Goal: Information Seeking & Learning: Learn about a topic

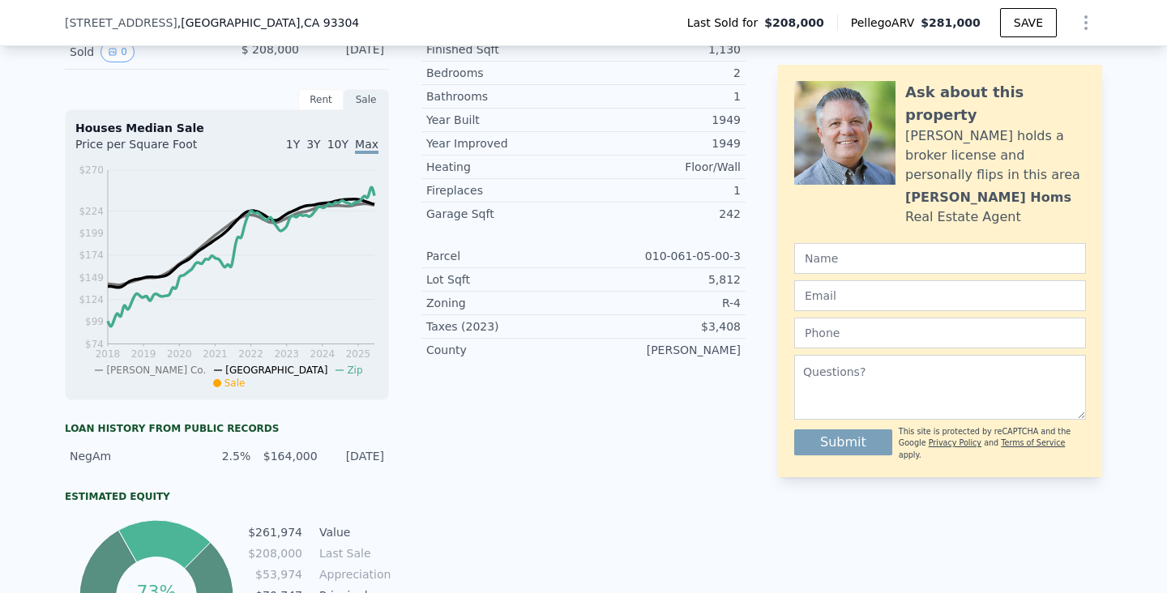
scroll to position [418, 0]
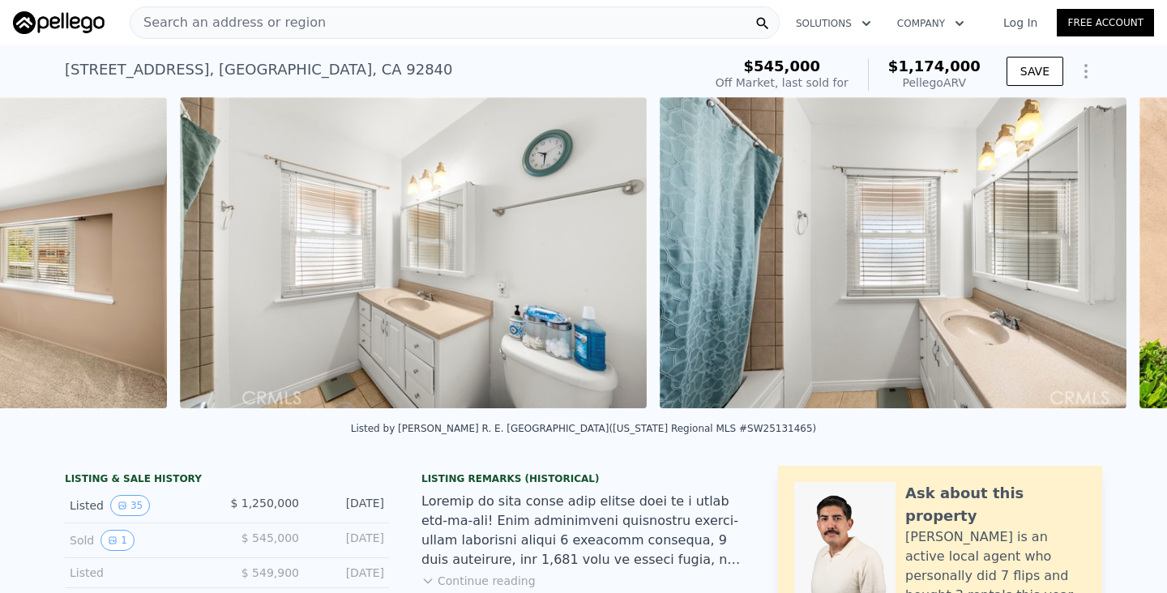
scroll to position [0, 13159]
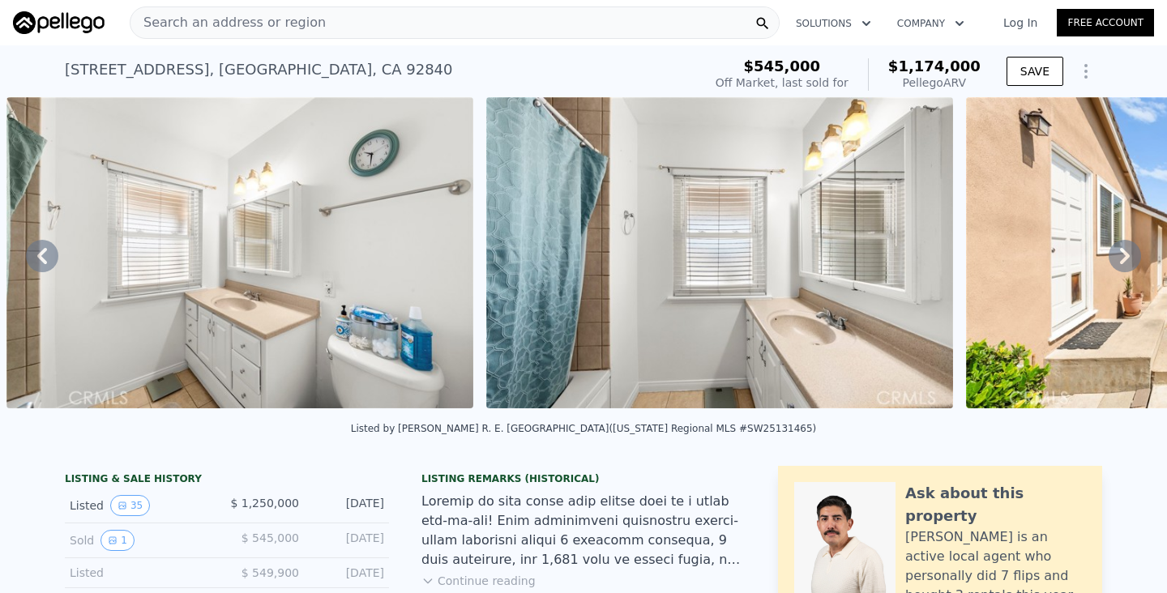
drag, startPoint x: 191, startPoint y: 70, endPoint x: 51, endPoint y: 69, distance: 140.2
click at [50, 67] on div "11472 Presidio Way , Garden Grove , CA 92840 Sold Jun 2025 for $1.250m (~ARV $1…" at bounding box center [583, 71] width 1167 height 52
copy div "11472 Presidio Way"
click at [578, 14] on div "Search an address or region" at bounding box center [455, 22] width 650 height 32
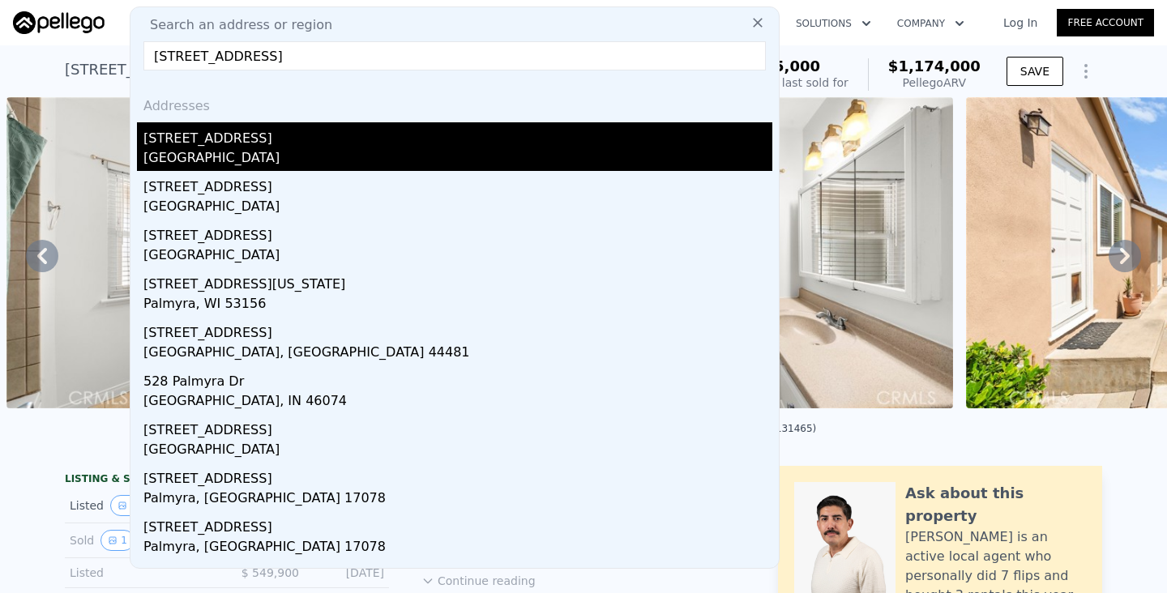
type input "528 e palmyra ave"
click at [355, 141] on div "528 E Palmyra Ave" at bounding box center [457, 135] width 629 height 26
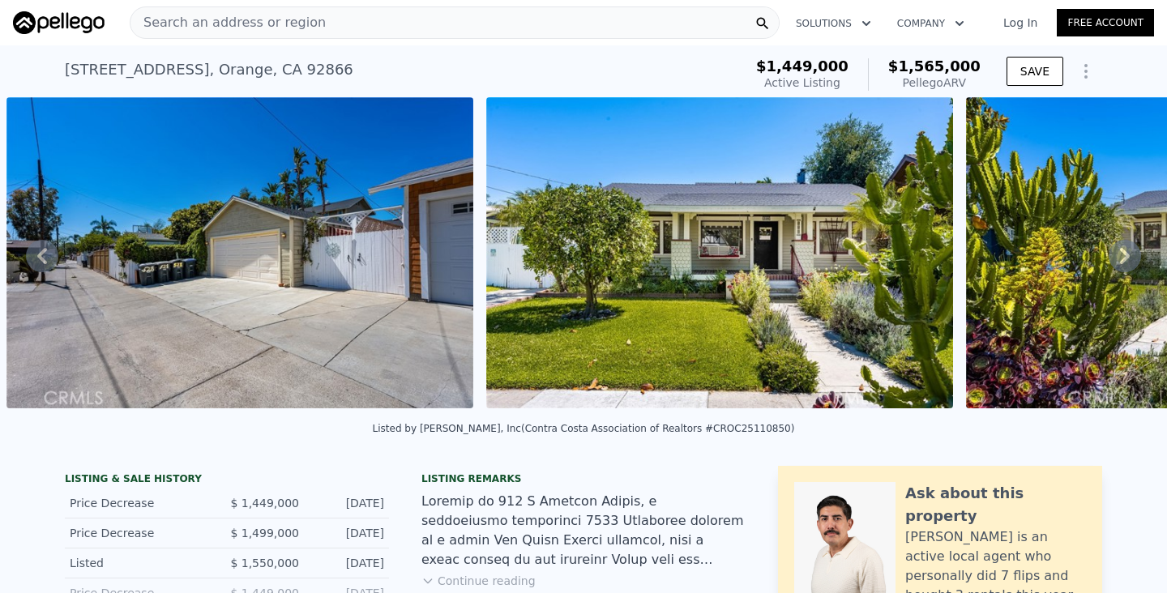
drag, startPoint x: 189, startPoint y: 74, endPoint x: 66, endPoint y: 69, distance: 123.2
click at [66, 69] on div "528 E Palmyra Ave , Orange , CA 92866" at bounding box center [209, 69] width 288 height 23
copy div "528 E Palmyra Ave"
click at [470, 15] on div "Search an address or region" at bounding box center [455, 22] width 650 height 32
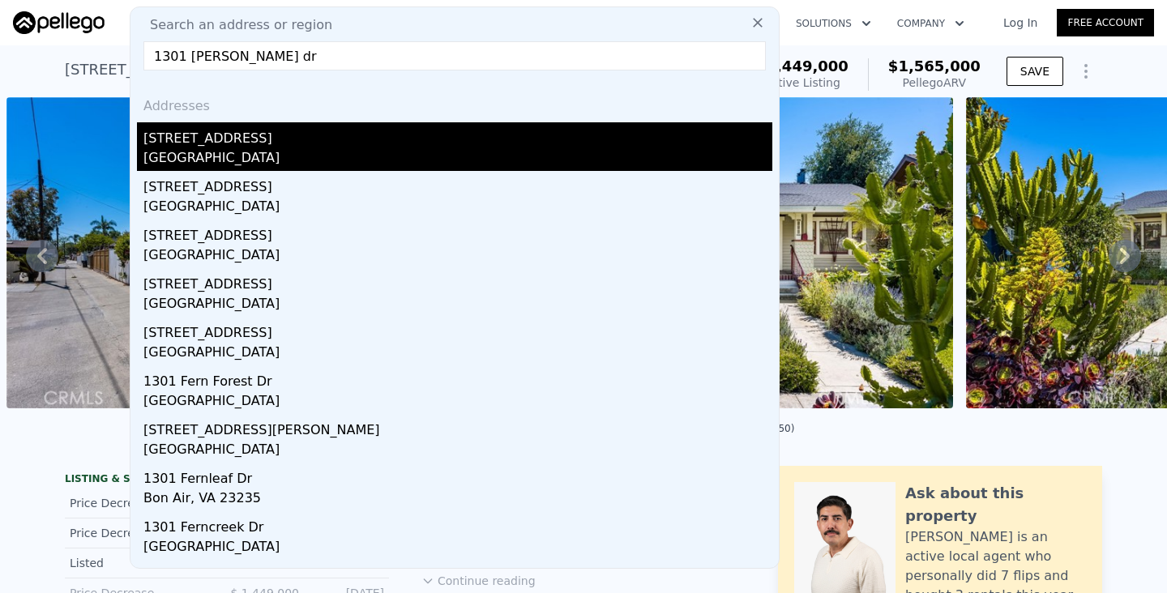
type input "1301 west fern dr"
click at [363, 141] on div "[STREET_ADDRESS]" at bounding box center [457, 135] width 629 height 26
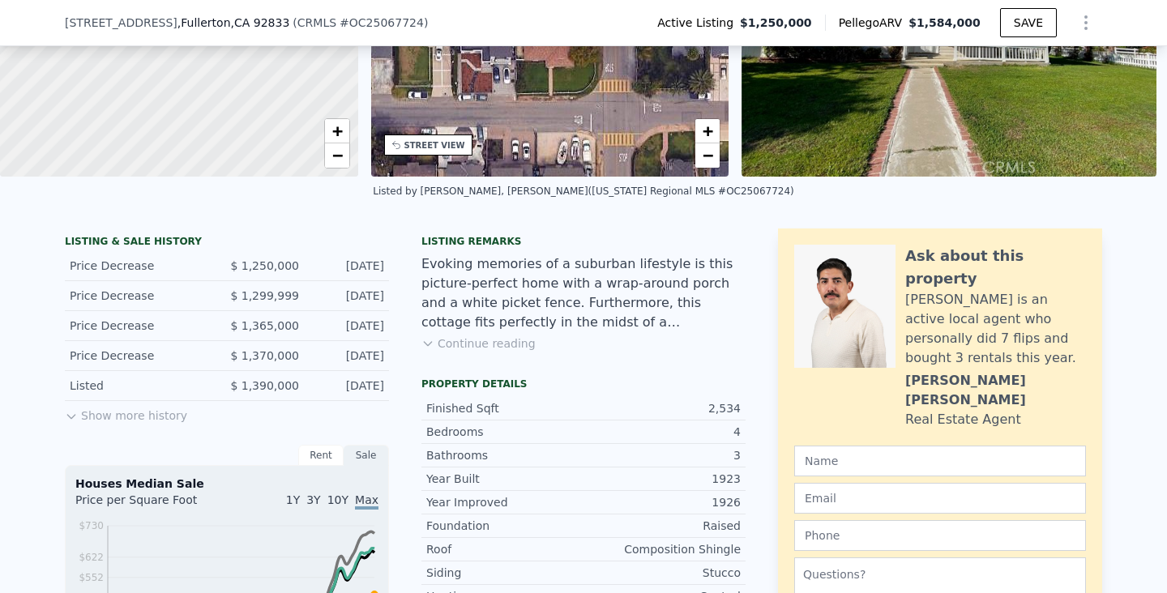
scroll to position [231, 0]
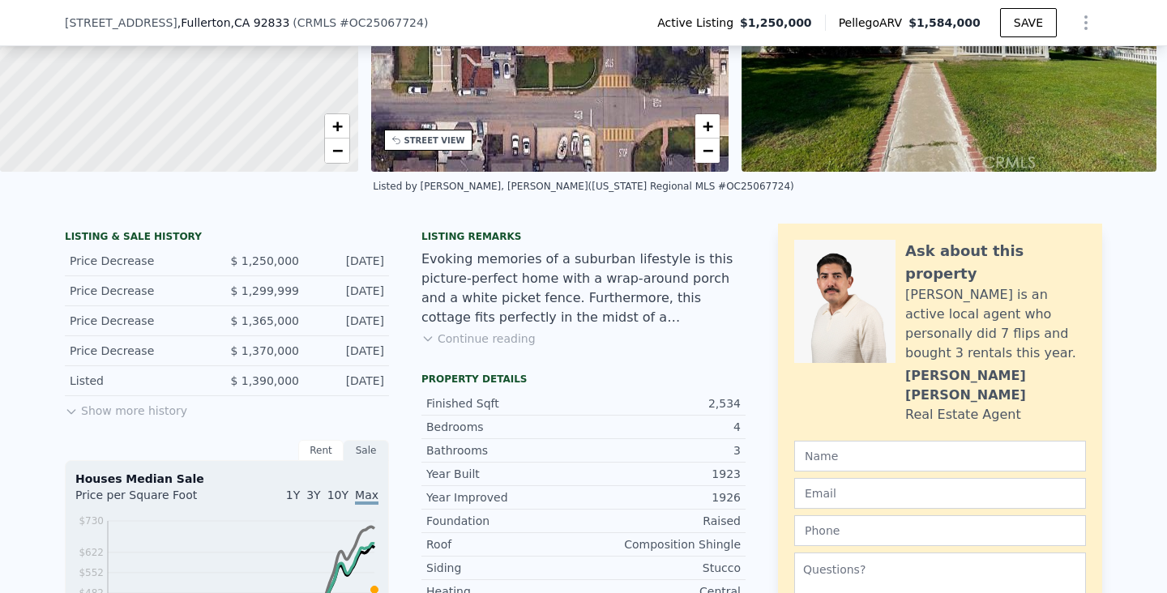
click at [456, 338] on button "Continue reading" at bounding box center [478, 339] width 114 height 16
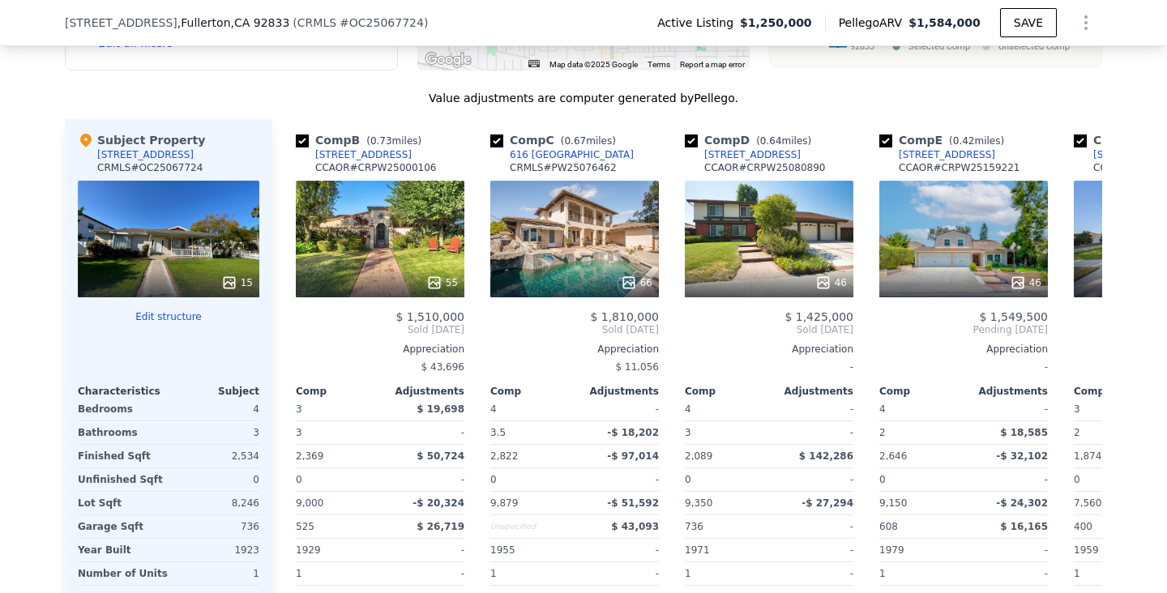
scroll to position [0, 192]
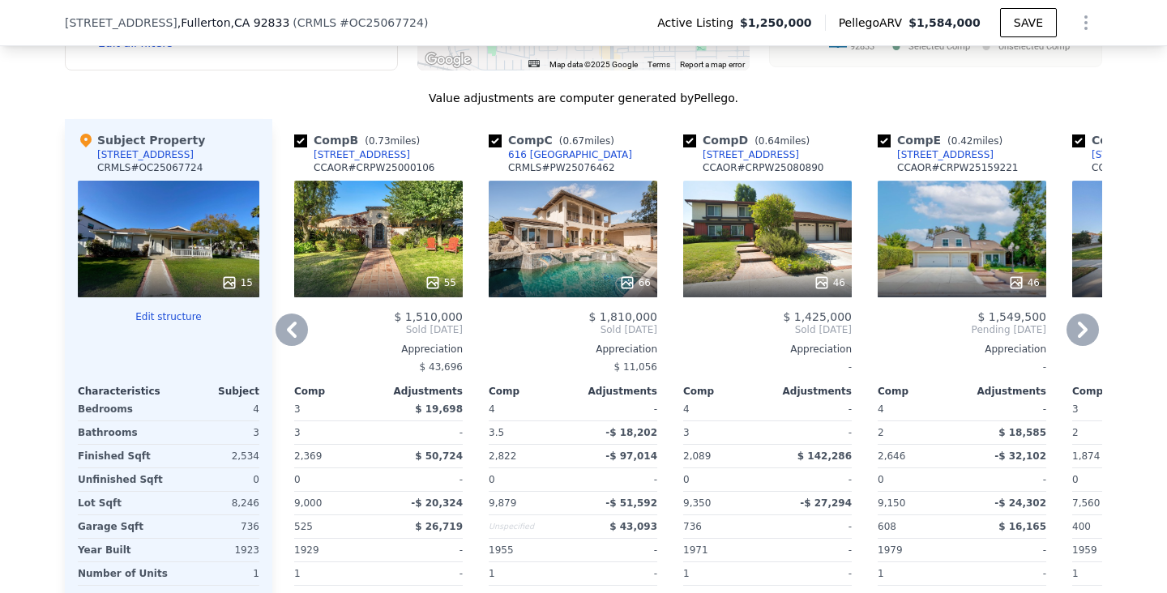
click at [421, 220] on div "55" at bounding box center [378, 239] width 169 height 117
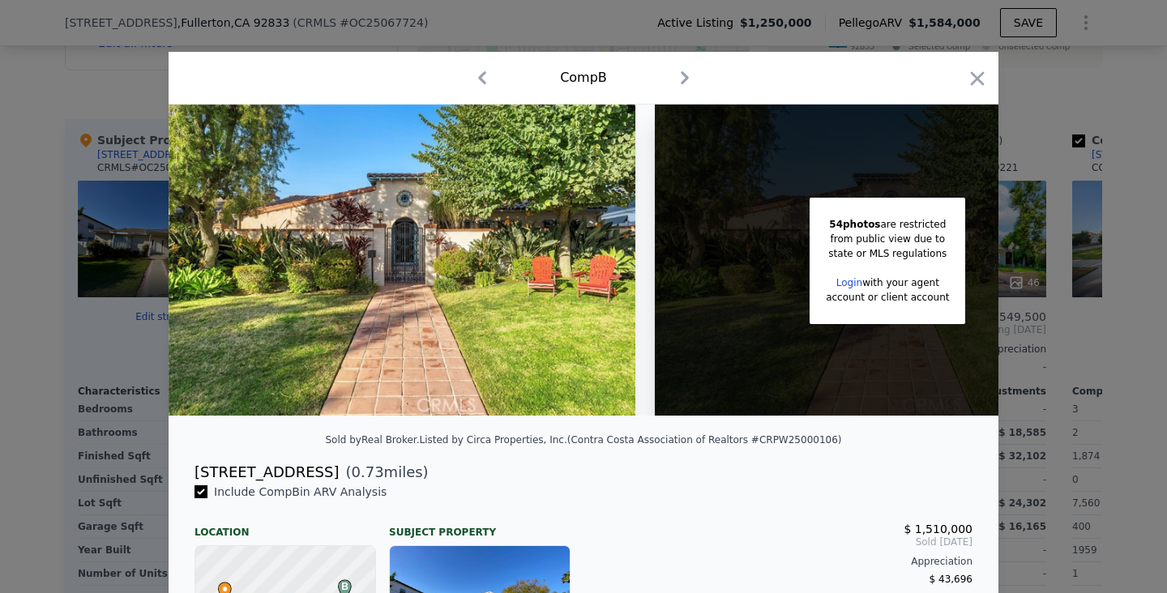
scroll to position [0, 11]
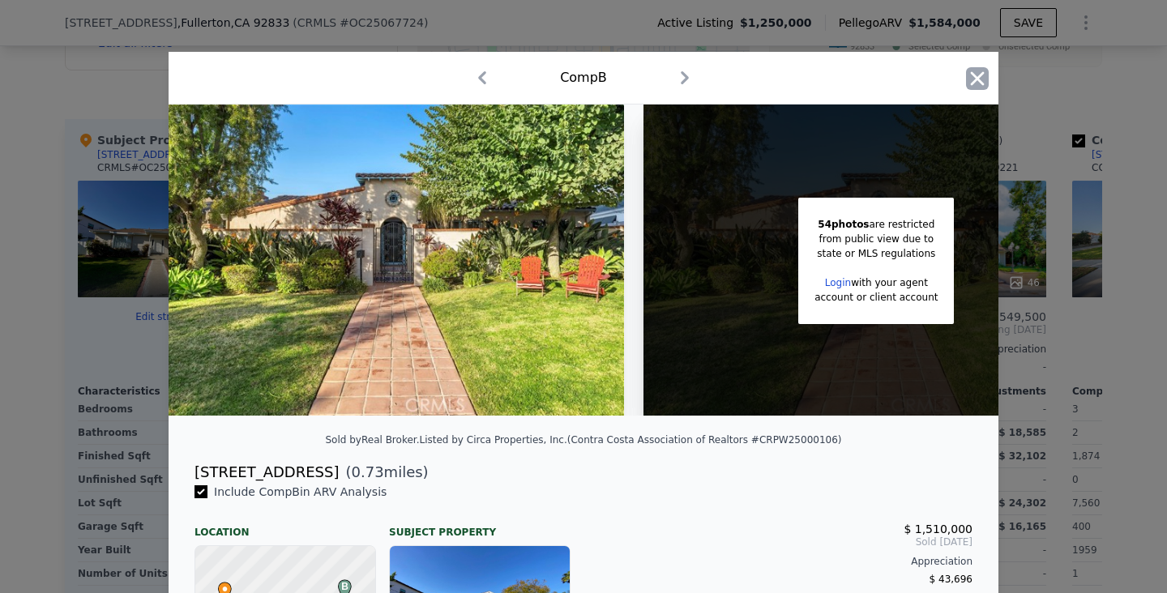
click at [970, 70] on icon "button" at bounding box center [977, 78] width 23 height 23
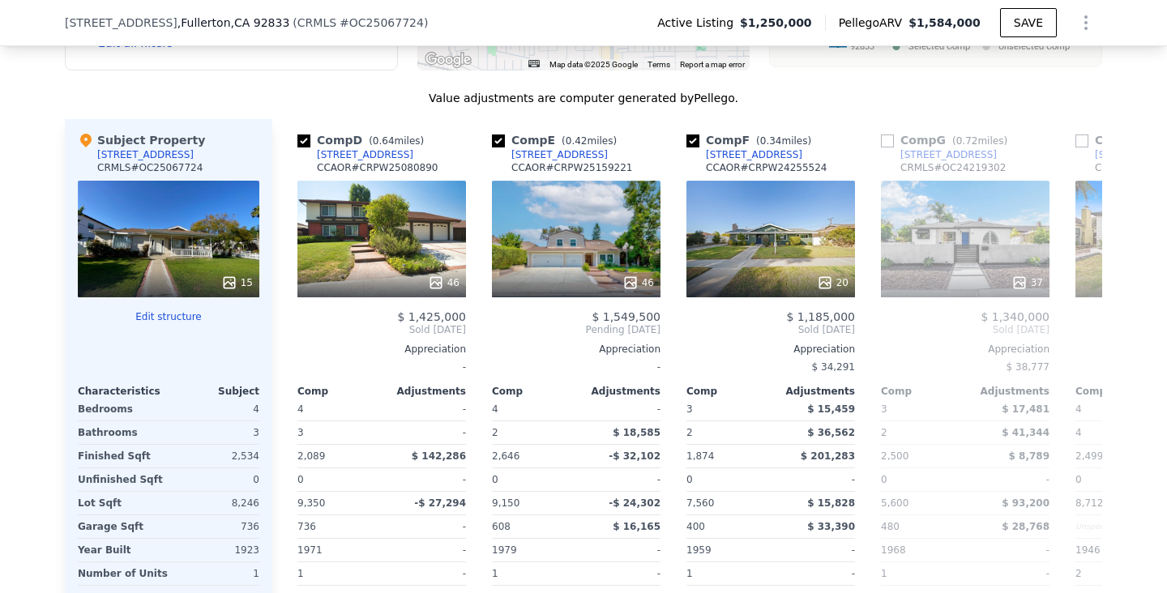
scroll to position [0, 581]
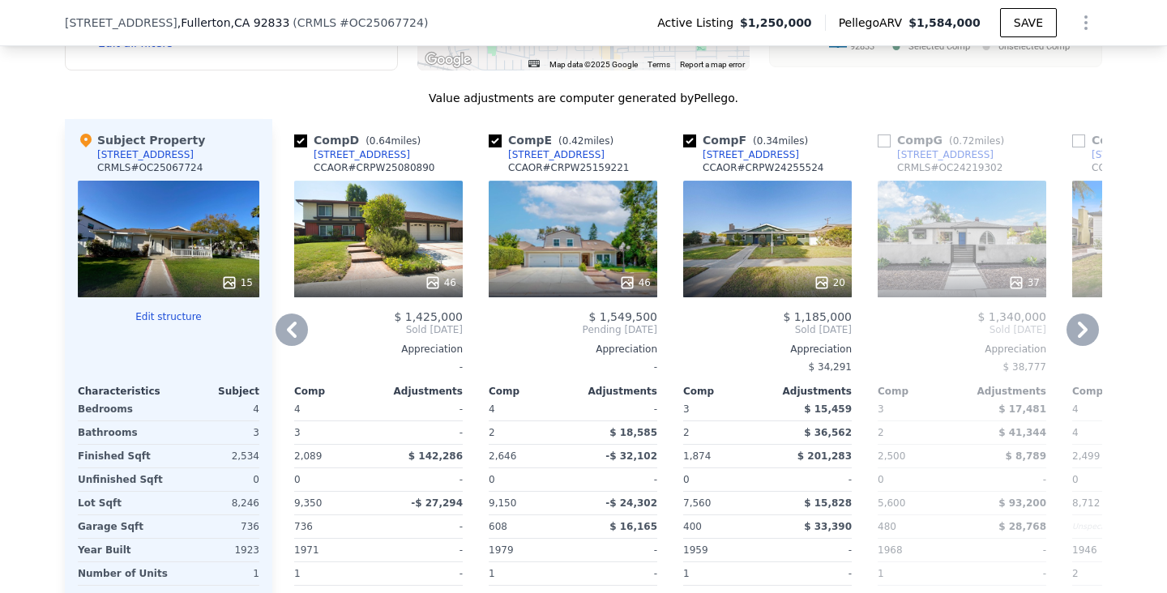
click at [420, 188] on div "46" at bounding box center [378, 239] width 169 height 117
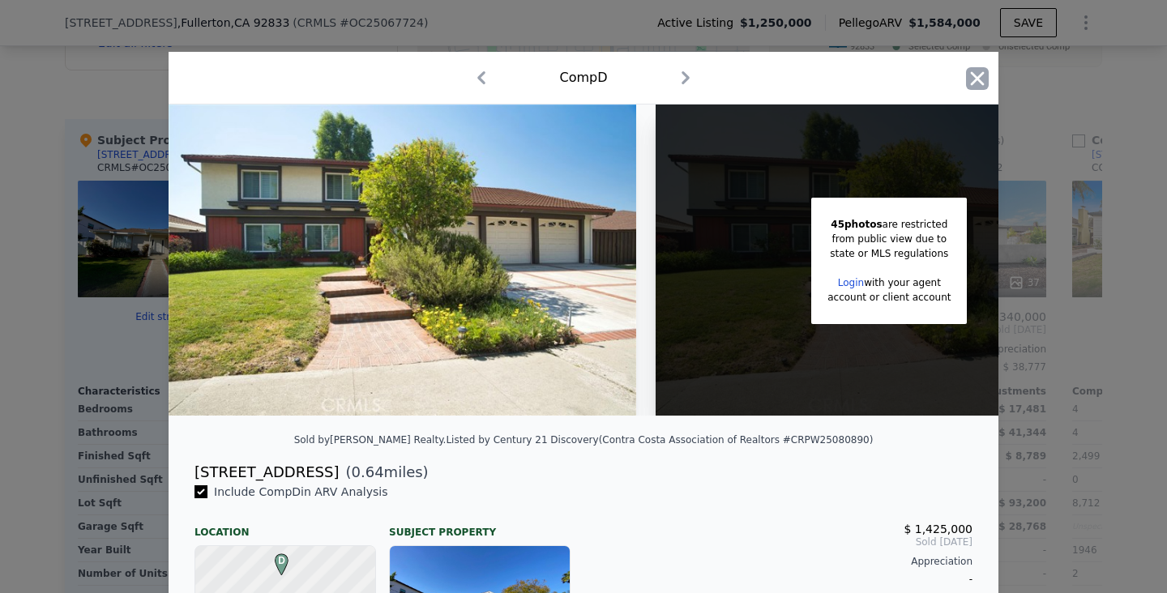
click at [976, 70] on icon "button" at bounding box center [977, 78] width 23 height 23
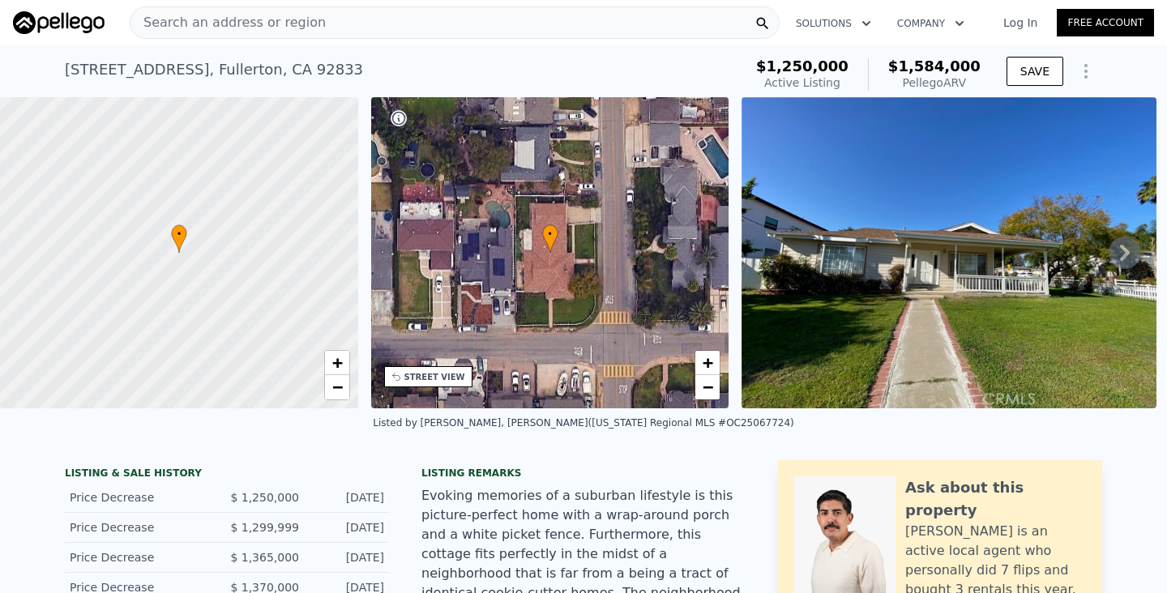
click at [401, 21] on div "Search an address or region" at bounding box center [455, 22] width 650 height 32
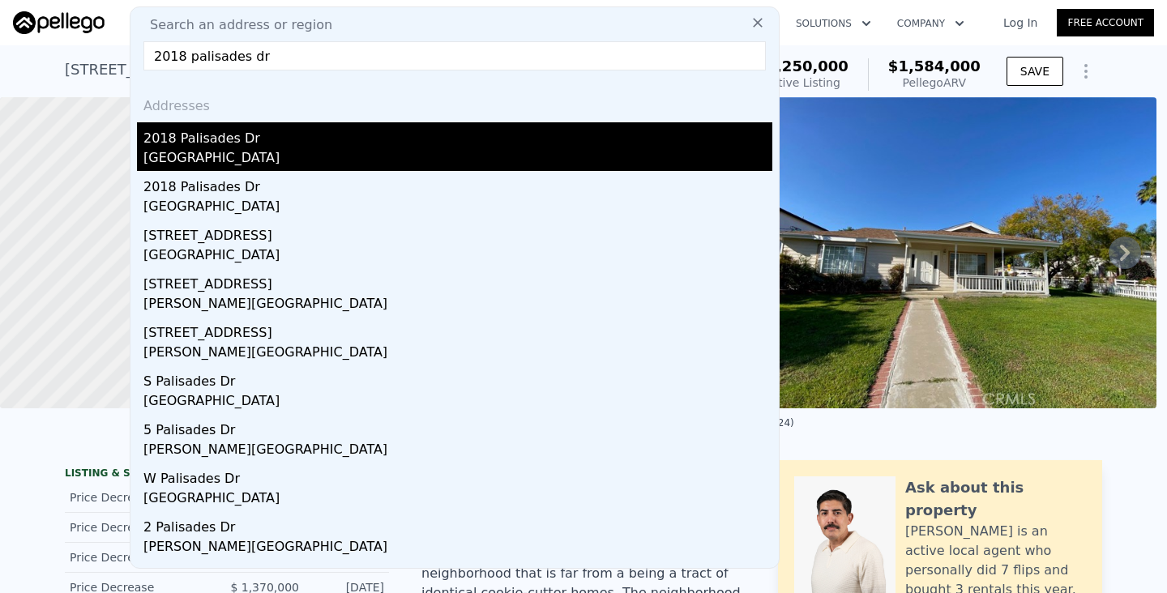
type input "2018 palisades dr"
click at [263, 149] on div "Fullerton, CA 92831" at bounding box center [457, 159] width 629 height 23
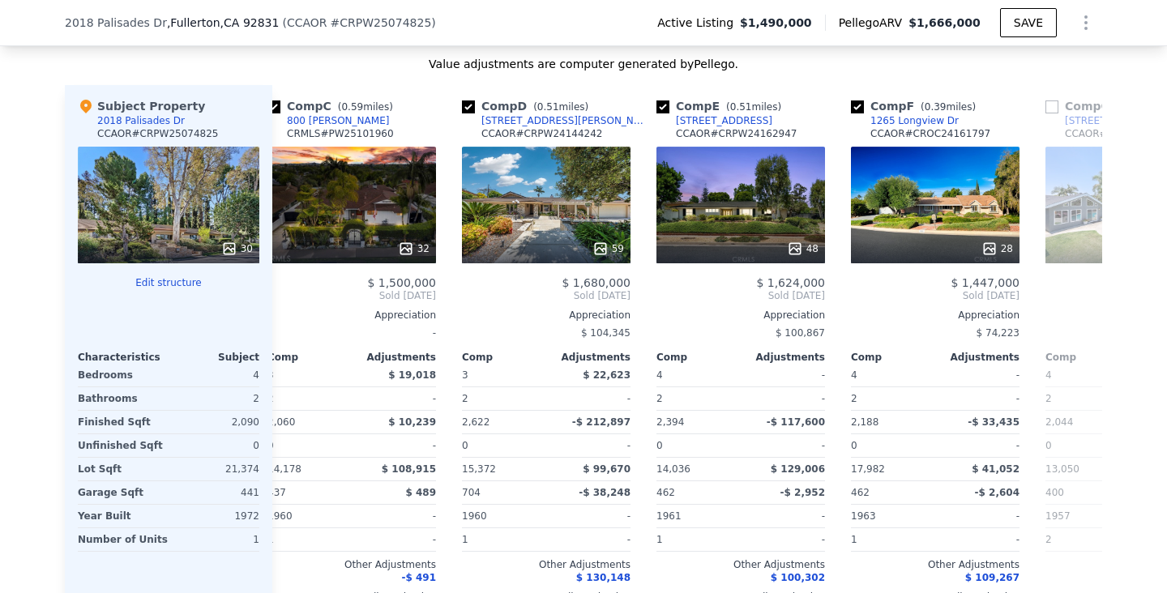
scroll to position [0, 414]
click at [945, 191] on div "28" at bounding box center [934, 205] width 169 height 117
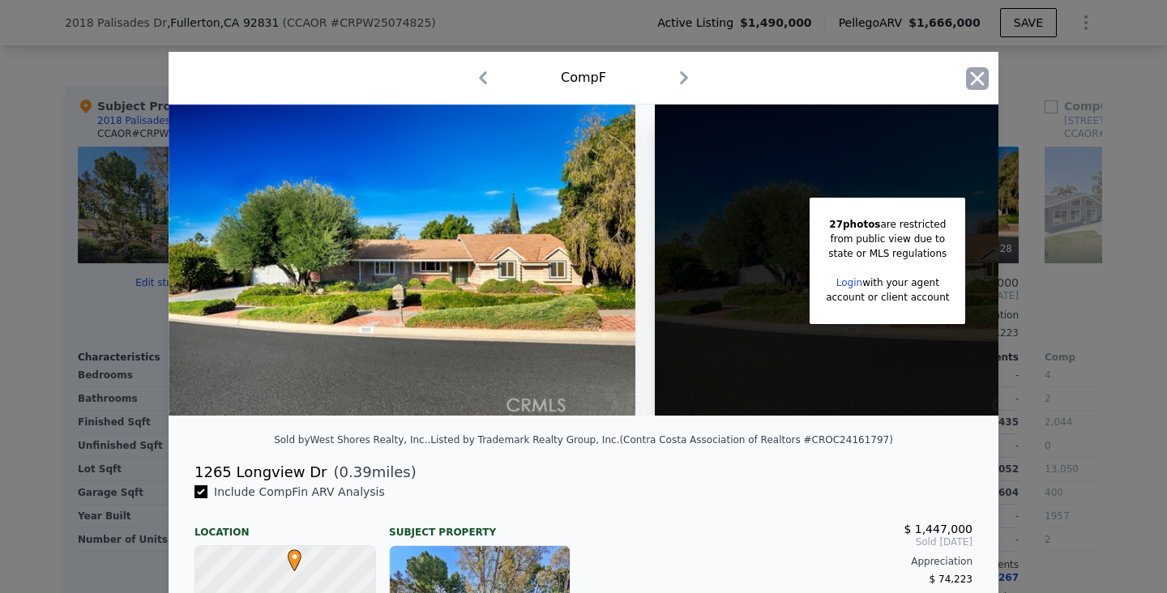
click at [976, 83] on icon "button" at bounding box center [977, 78] width 23 height 23
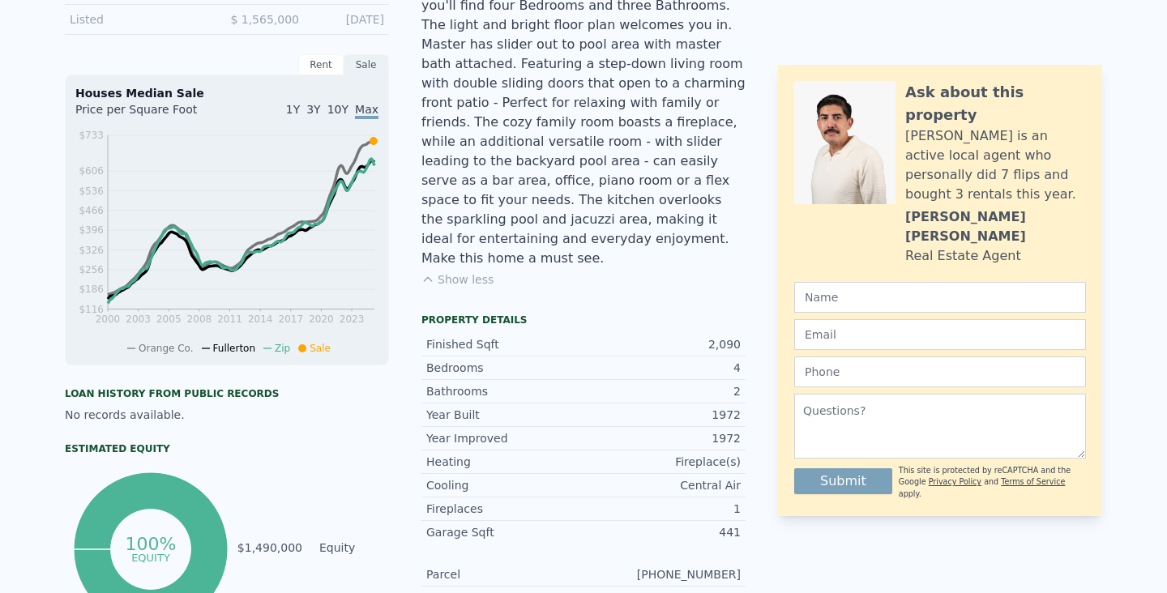
scroll to position [6, 0]
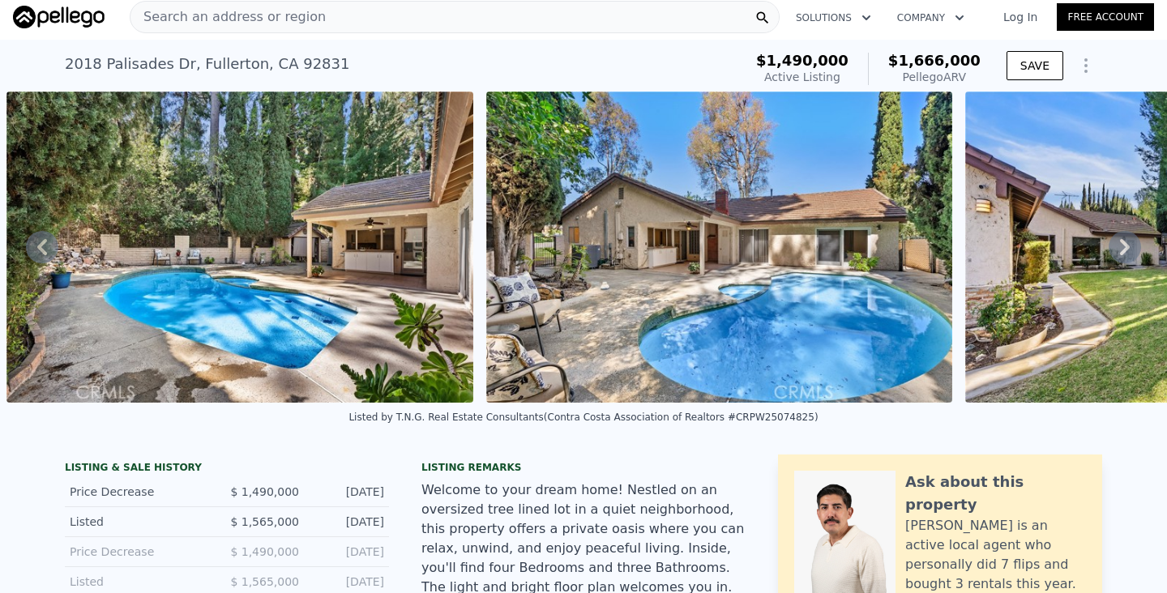
click at [421, 13] on div "Search an address or region" at bounding box center [455, 17] width 650 height 32
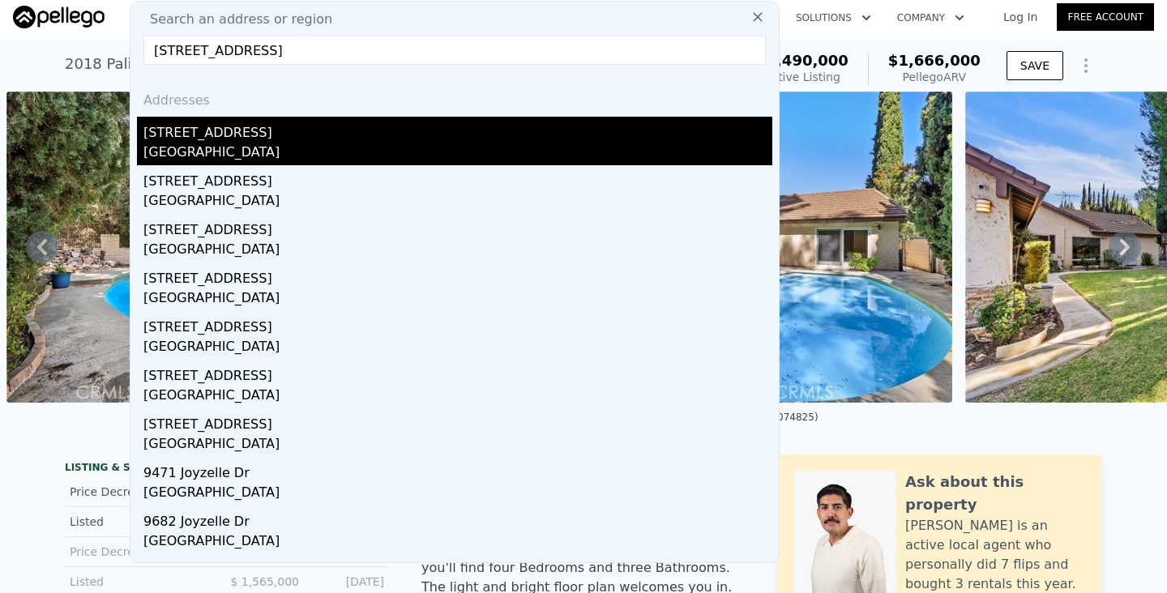
type input "9262 joyzelle dr"
click at [233, 151] on div "Garden Grove, CA 92841" at bounding box center [457, 154] width 629 height 23
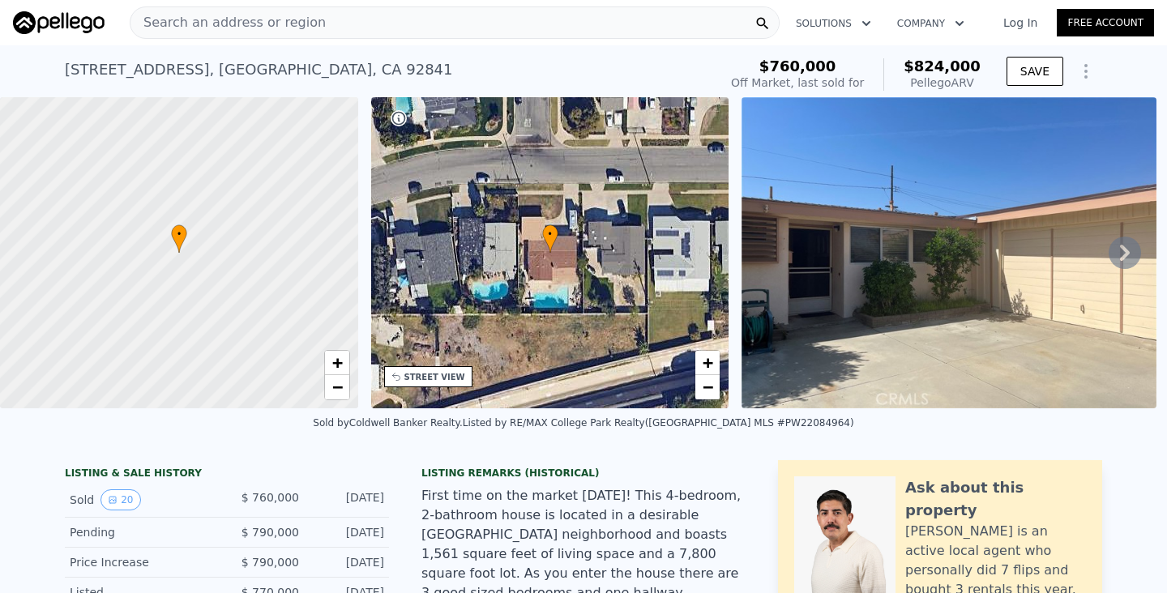
drag, startPoint x: 198, startPoint y: 71, endPoint x: 68, endPoint y: 72, distance: 129.6
click at [67, 71] on div "9262 Joyzelle Drive , Garden Grove , CA 92841" at bounding box center [259, 69] width 388 height 23
copy div "[STREET_ADDRESS]"
click at [489, 20] on div "Search an address or region" at bounding box center [455, 22] width 650 height 32
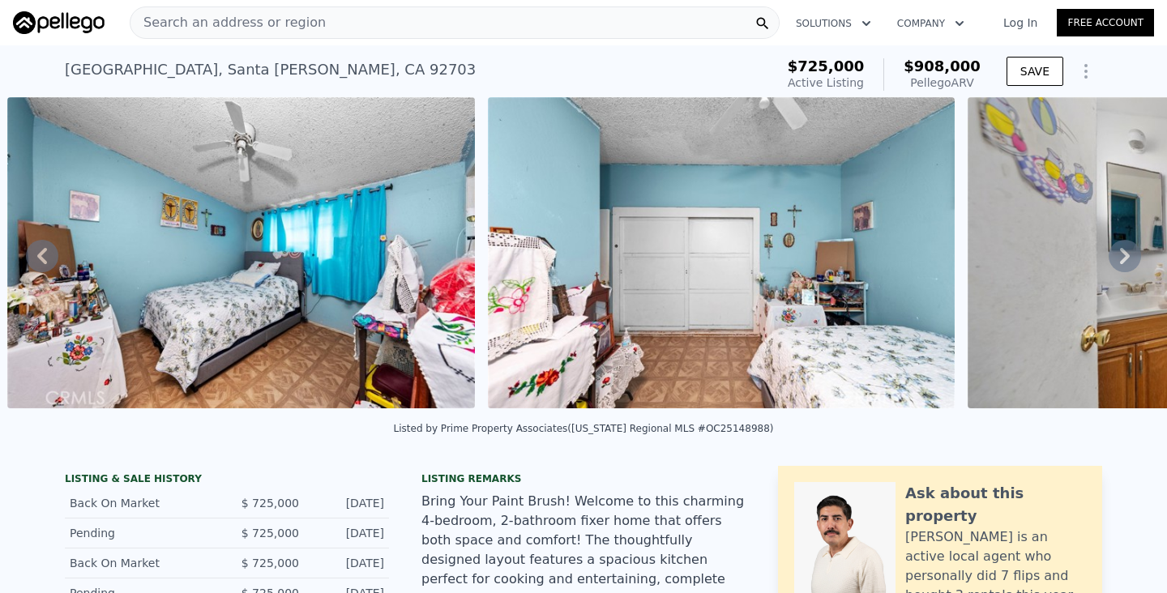
click at [524, 20] on div "Search an address or region" at bounding box center [455, 22] width 650 height 32
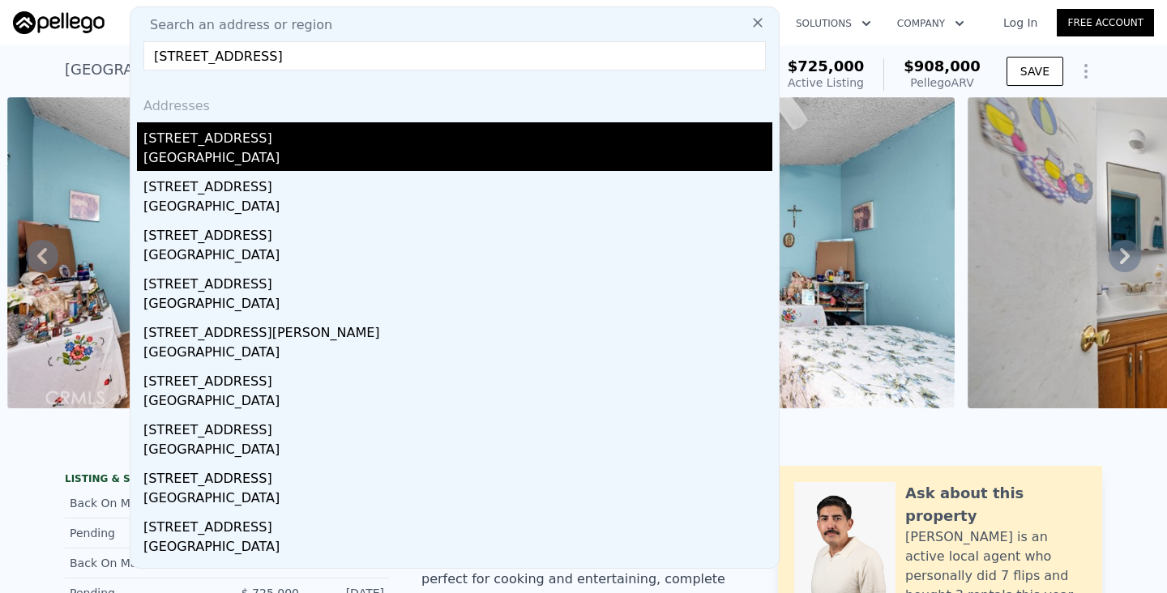
type input "[STREET_ADDRESS]"
click at [284, 143] on div "[STREET_ADDRESS]" at bounding box center [457, 135] width 629 height 26
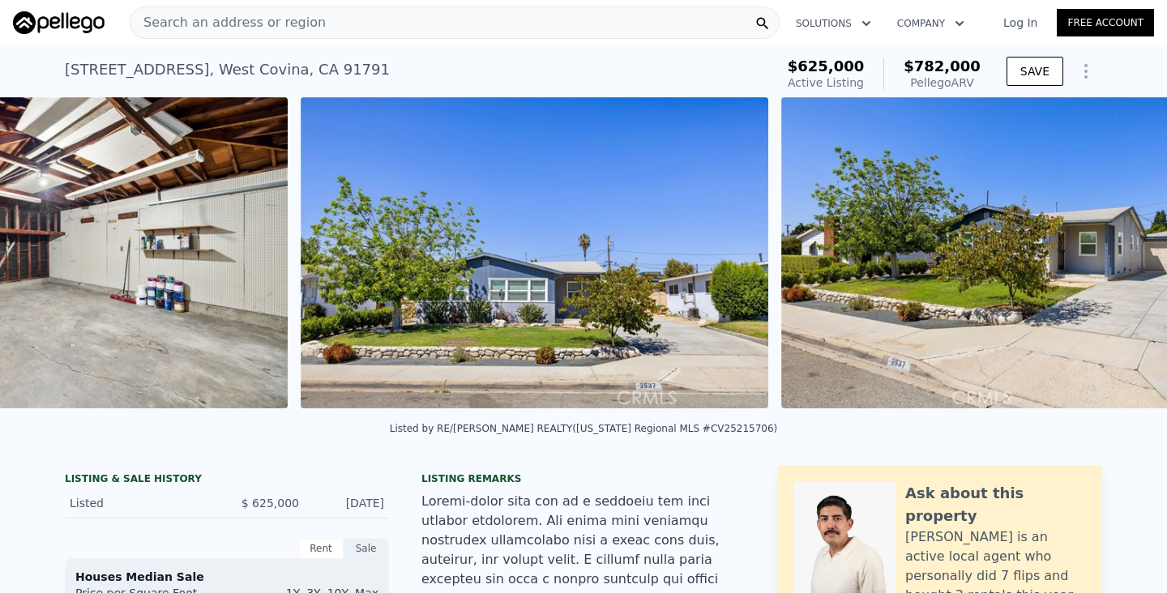
scroll to position [0, 15594]
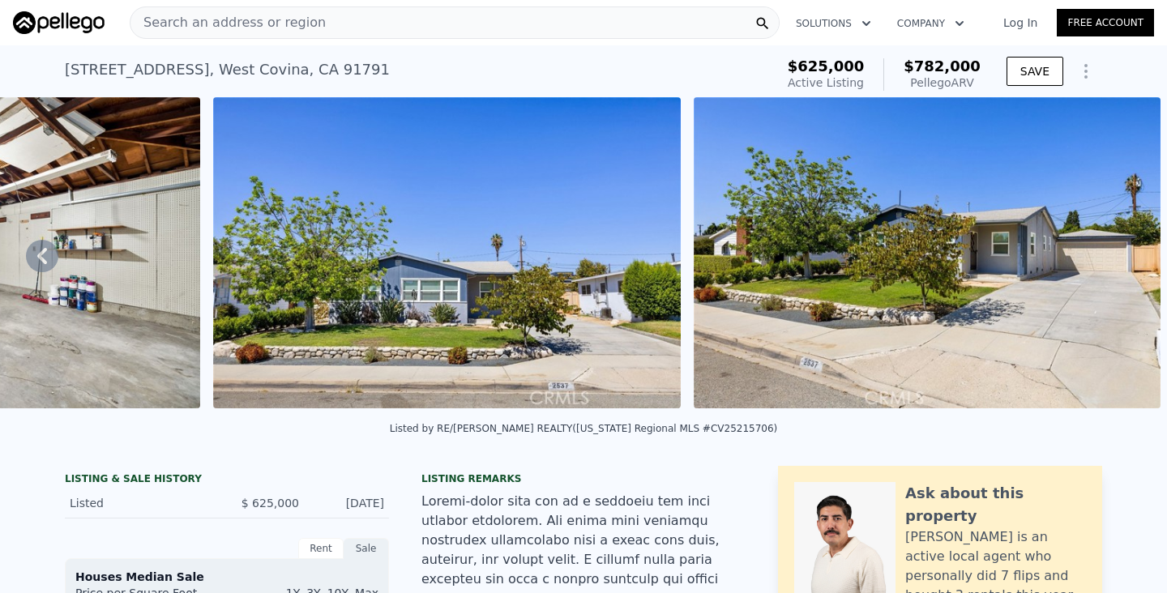
click at [613, 23] on div "Search an address or region" at bounding box center [455, 22] width 650 height 32
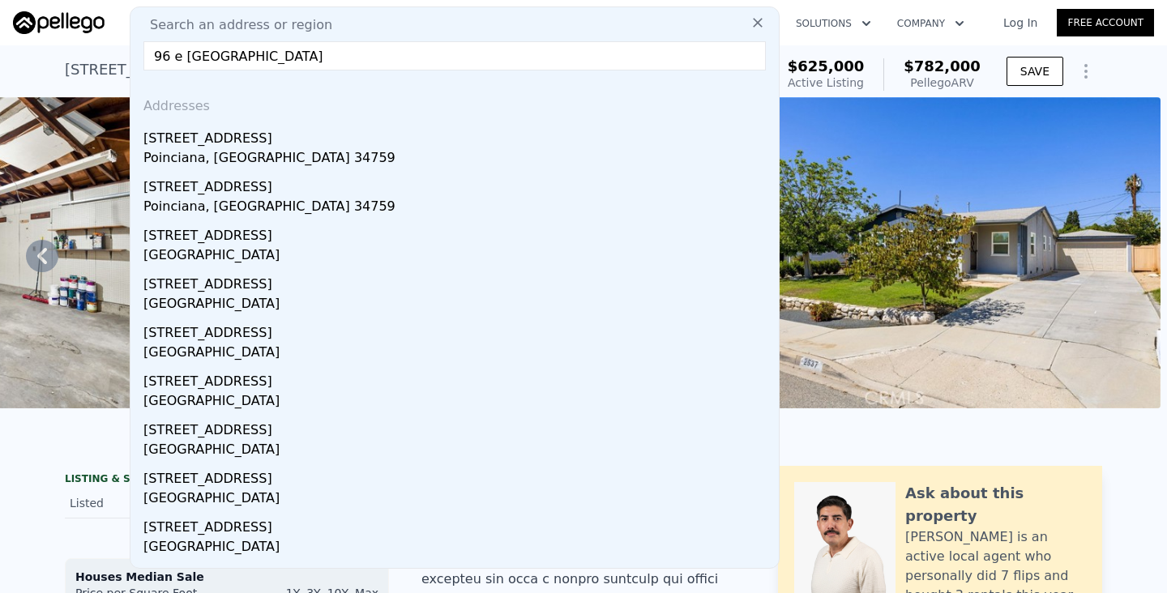
click at [163, 57] on input "96 e [GEOGRAPHIC_DATA]" at bounding box center [454, 55] width 622 height 29
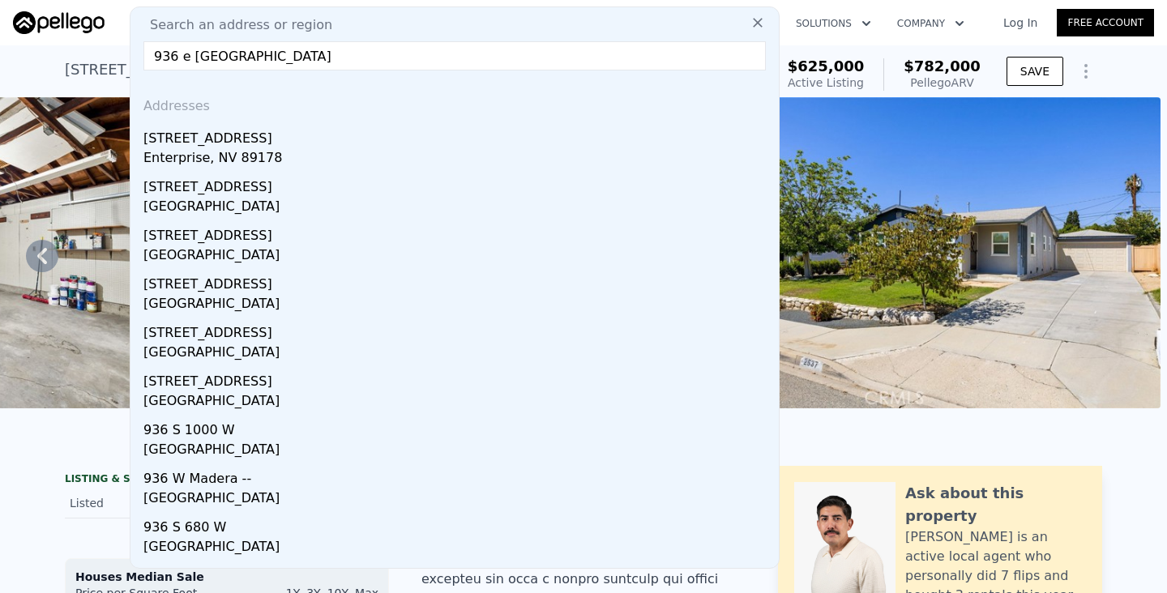
click at [591, 58] on input "936 e [GEOGRAPHIC_DATA]" at bounding box center [454, 55] width 622 height 29
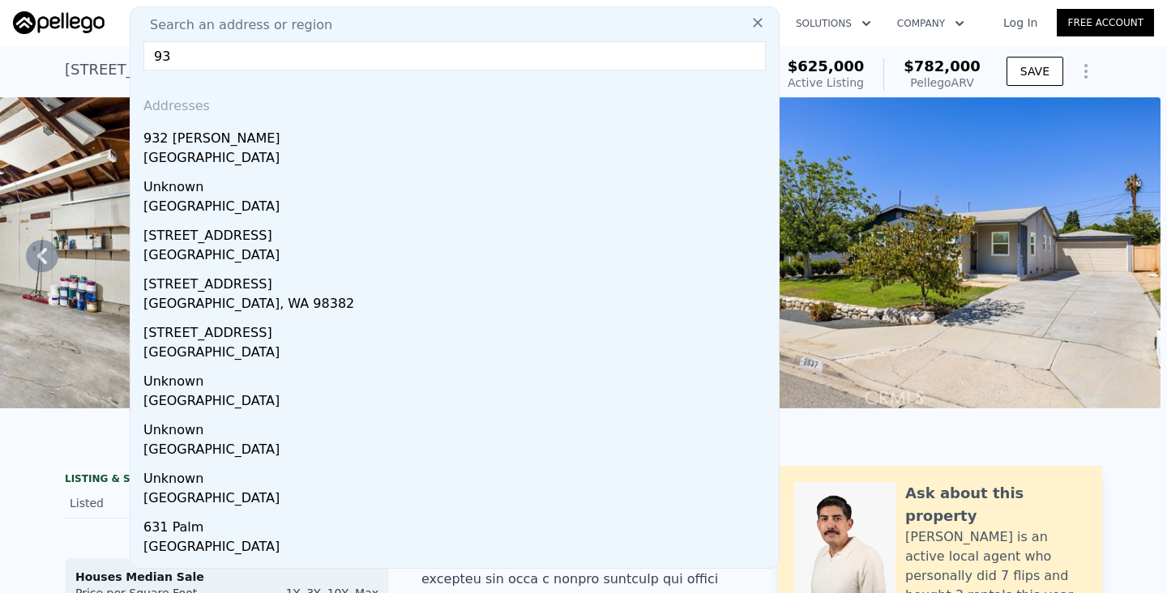
type input "9"
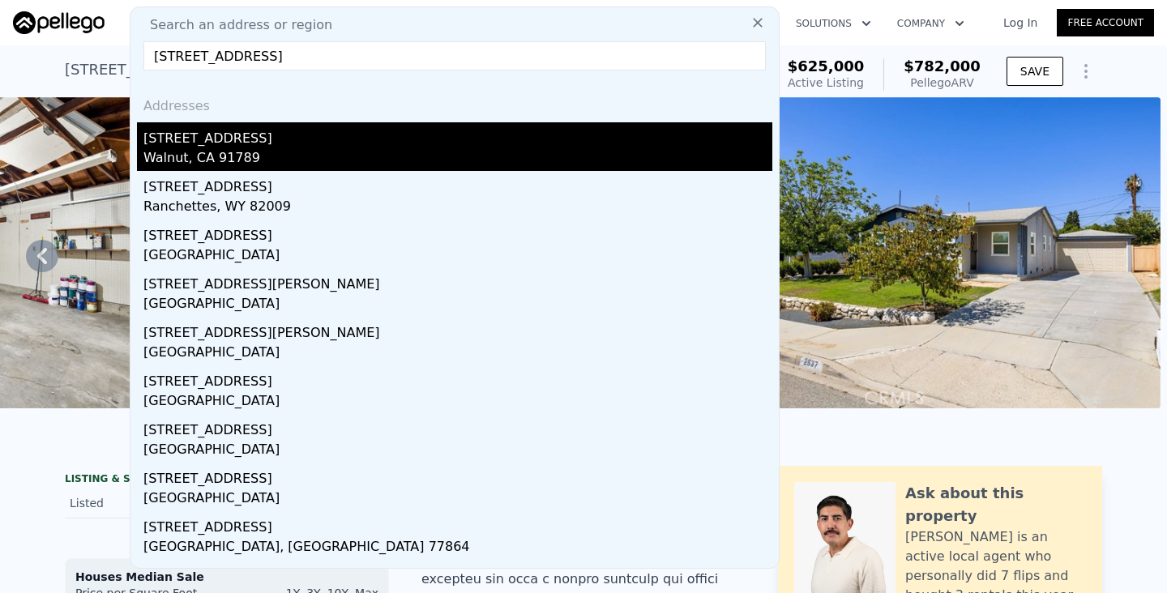
type input "[STREET_ADDRESS]"
click at [347, 139] on div "[STREET_ADDRESS]" at bounding box center [457, 135] width 629 height 26
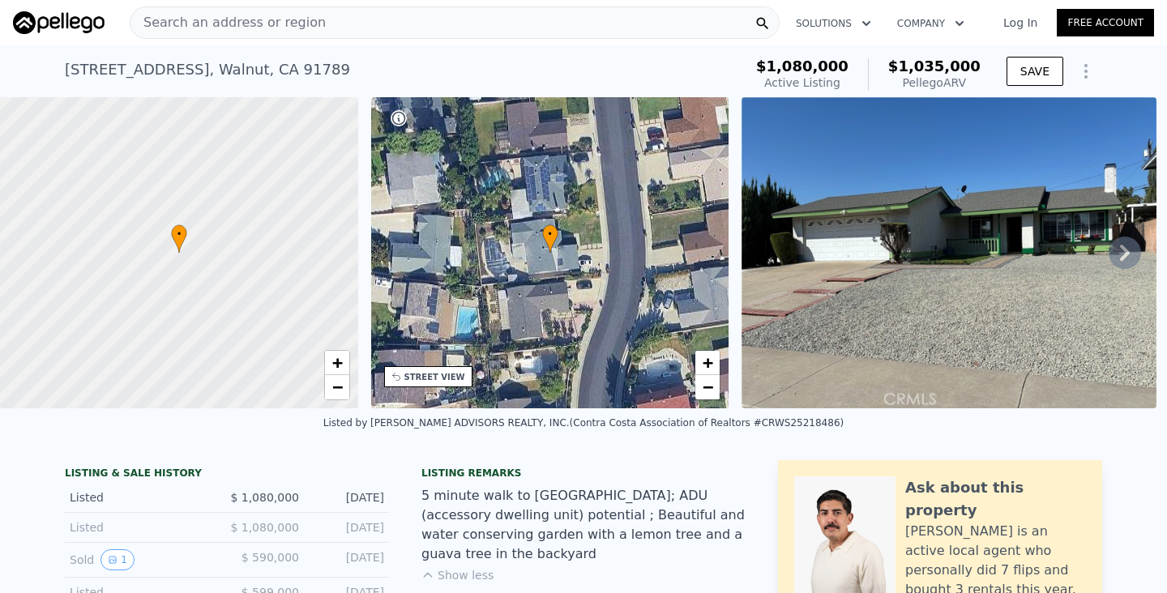
click at [548, 26] on div "Search an address or region" at bounding box center [455, 22] width 650 height 32
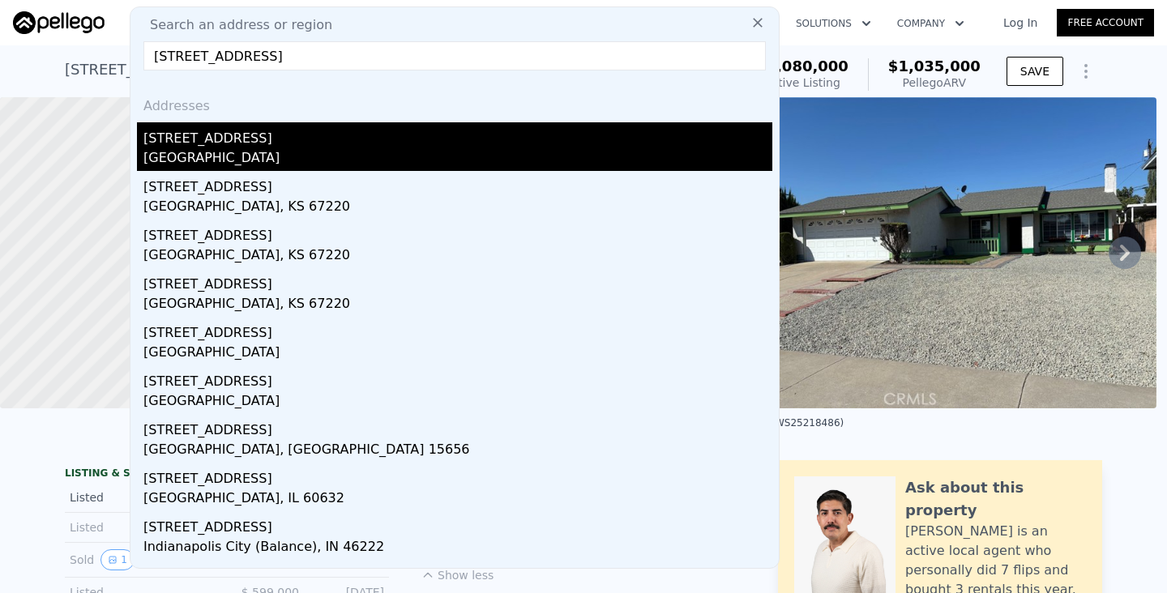
type input "[STREET_ADDRESS]"
click at [305, 135] on div "[STREET_ADDRESS]" at bounding box center [457, 135] width 629 height 26
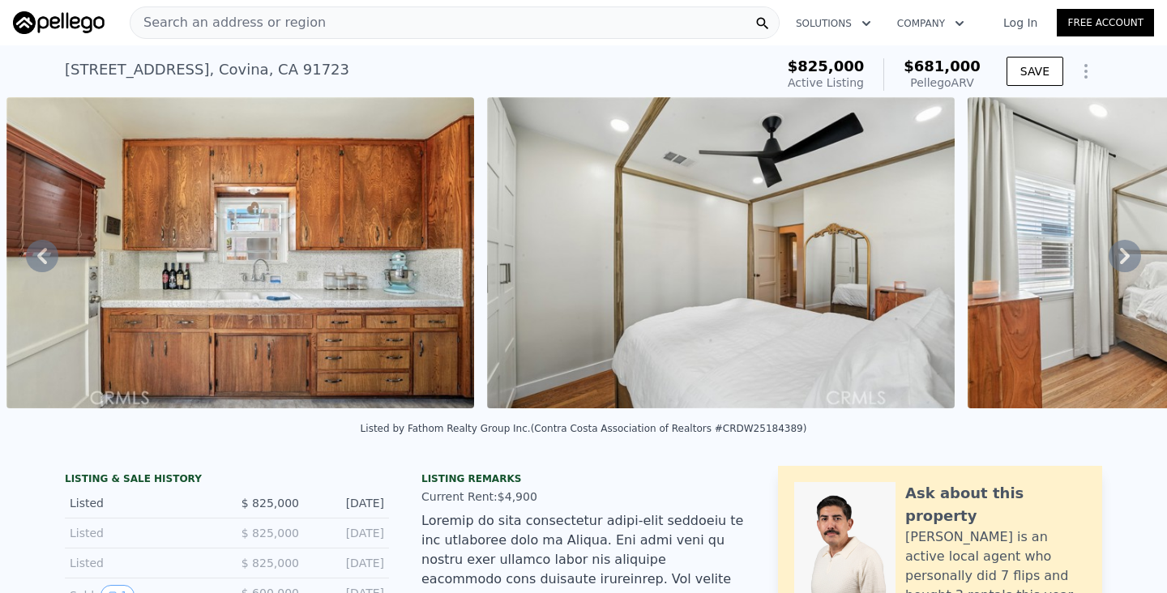
click at [608, 28] on div "Search an address or region" at bounding box center [455, 22] width 650 height 32
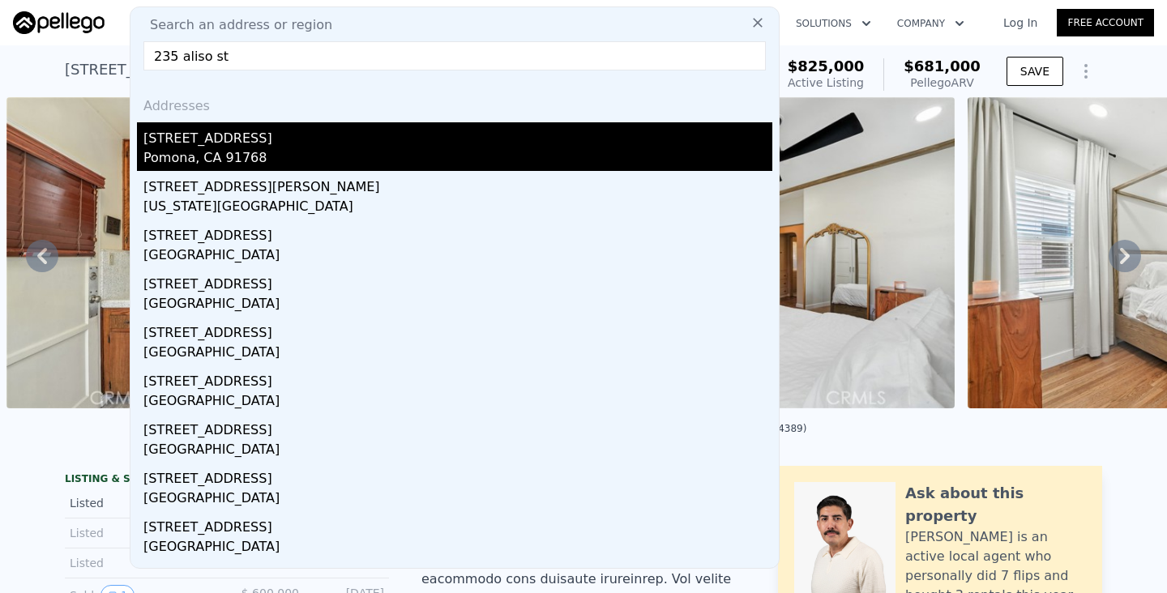
type input "235 aliso st"
click at [591, 135] on div "[STREET_ADDRESS]" at bounding box center [457, 135] width 629 height 26
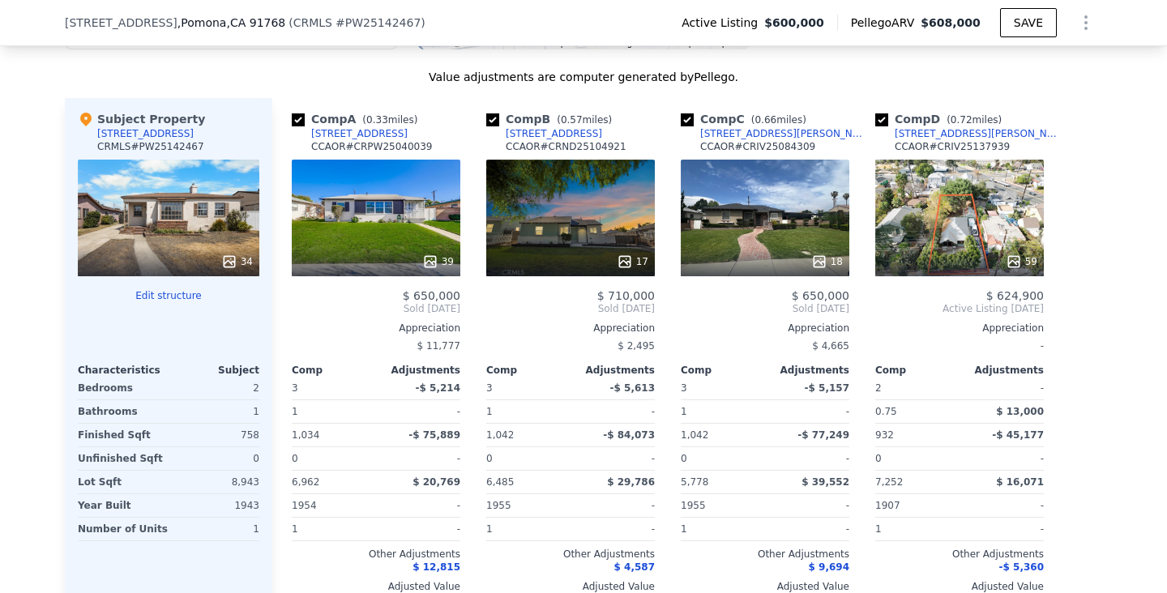
scroll to position [1865, 0]
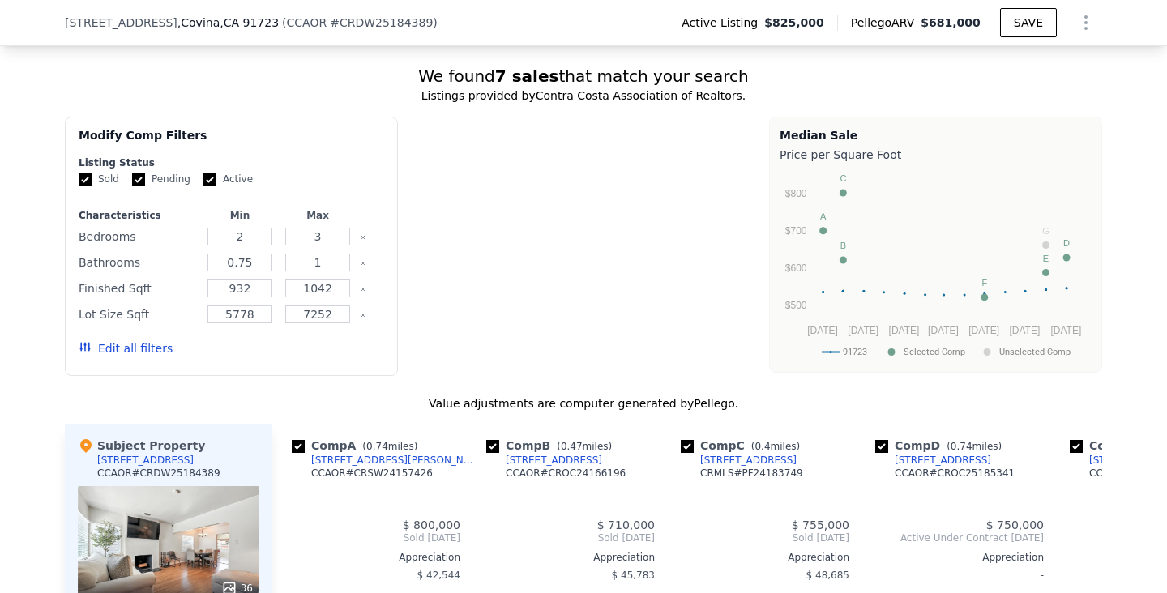
type input "2"
type input "3"
type input "0.75"
type input "1"
type input "932"
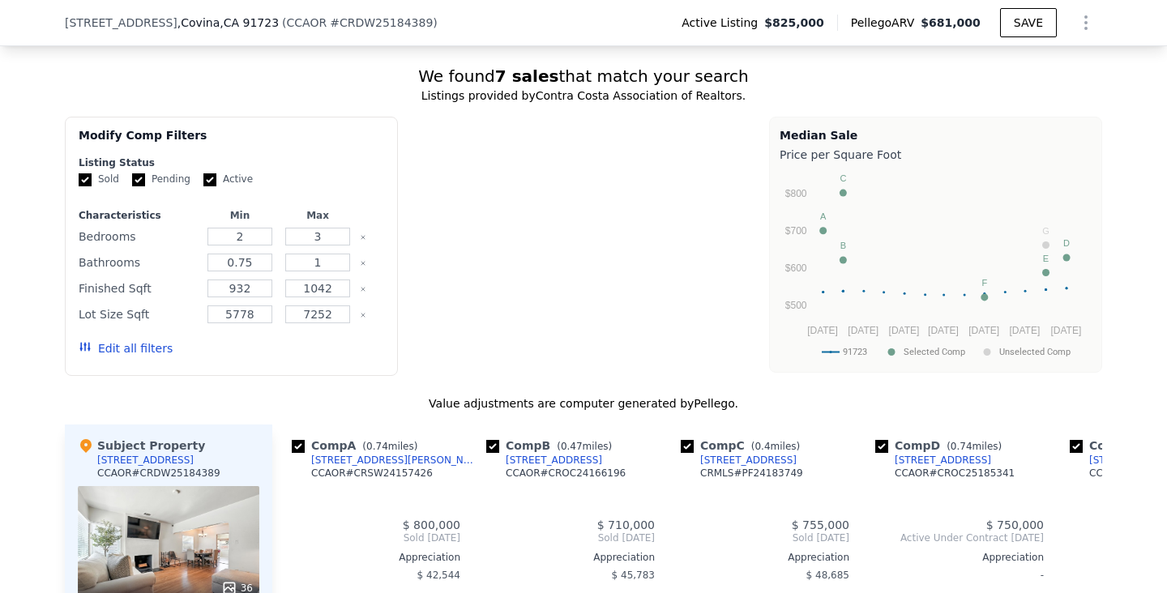
type input "1042"
type input "5778"
type input "7252"
type input "$ 608,000"
type input "5"
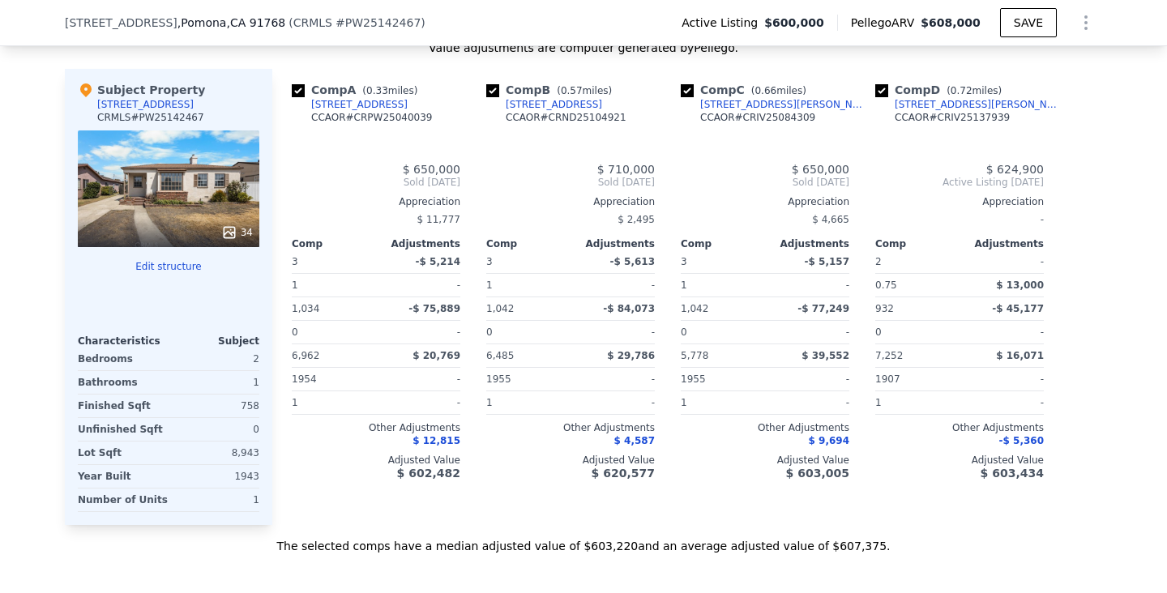
type input "-$ 62,824"
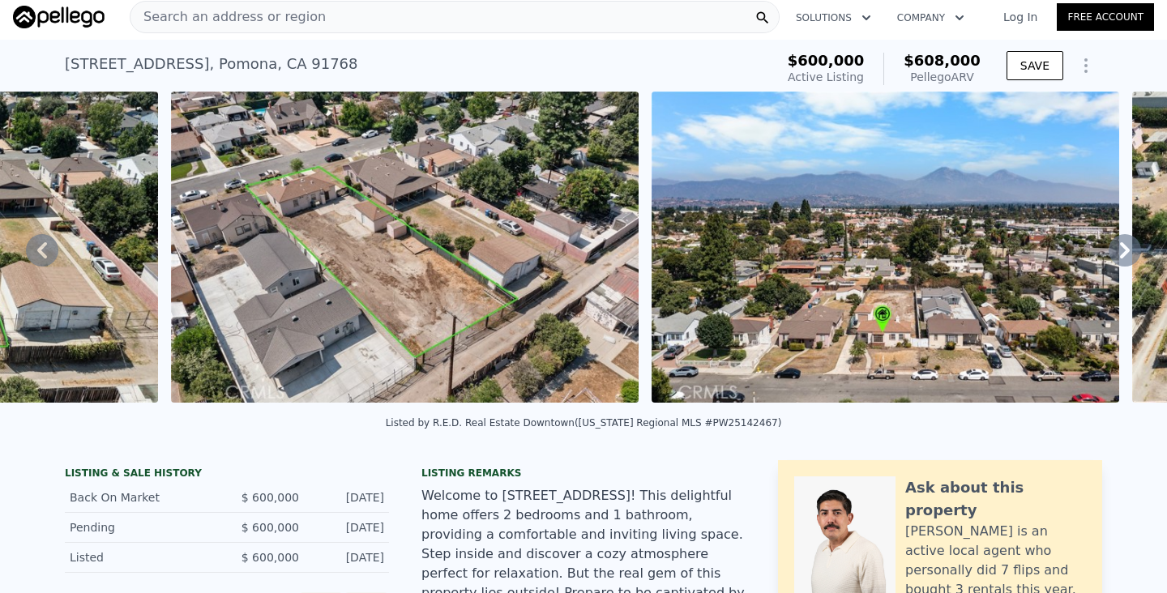
scroll to position [0, 12345]
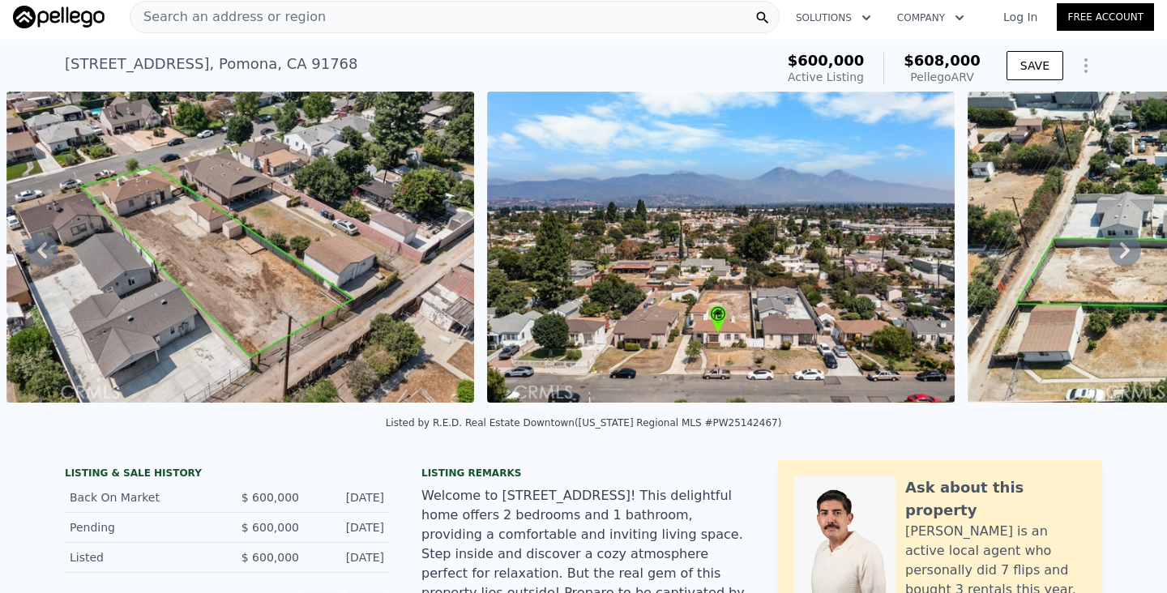
click at [480, 24] on div "Search an address or region" at bounding box center [455, 17] width 650 height 32
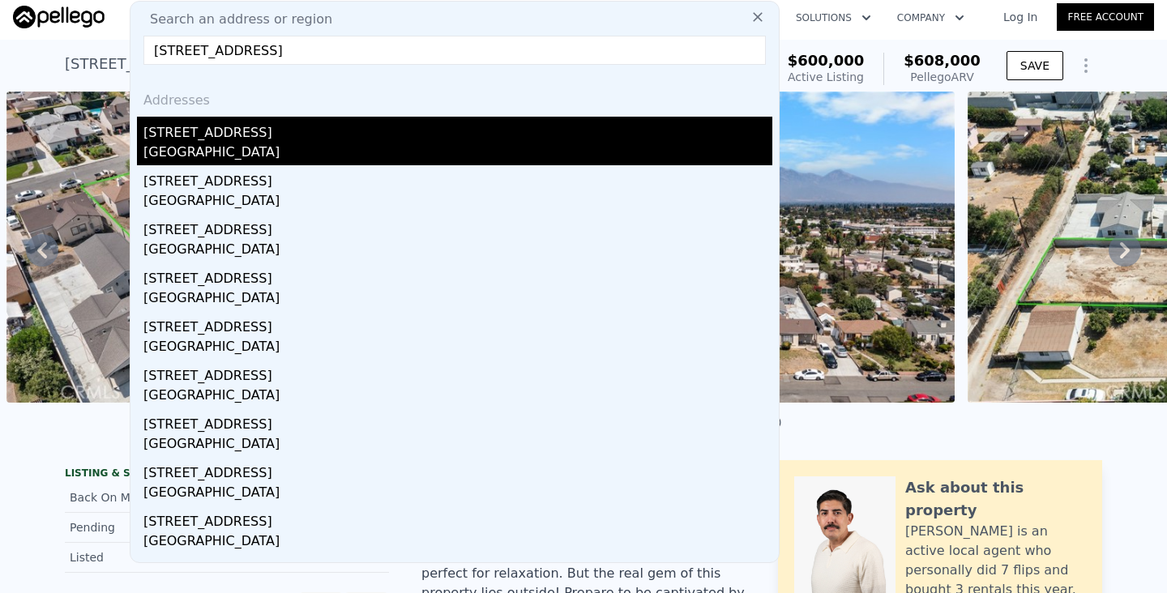
type input "[STREET_ADDRESS]"
click at [297, 135] on div "[STREET_ADDRESS]" at bounding box center [457, 130] width 629 height 26
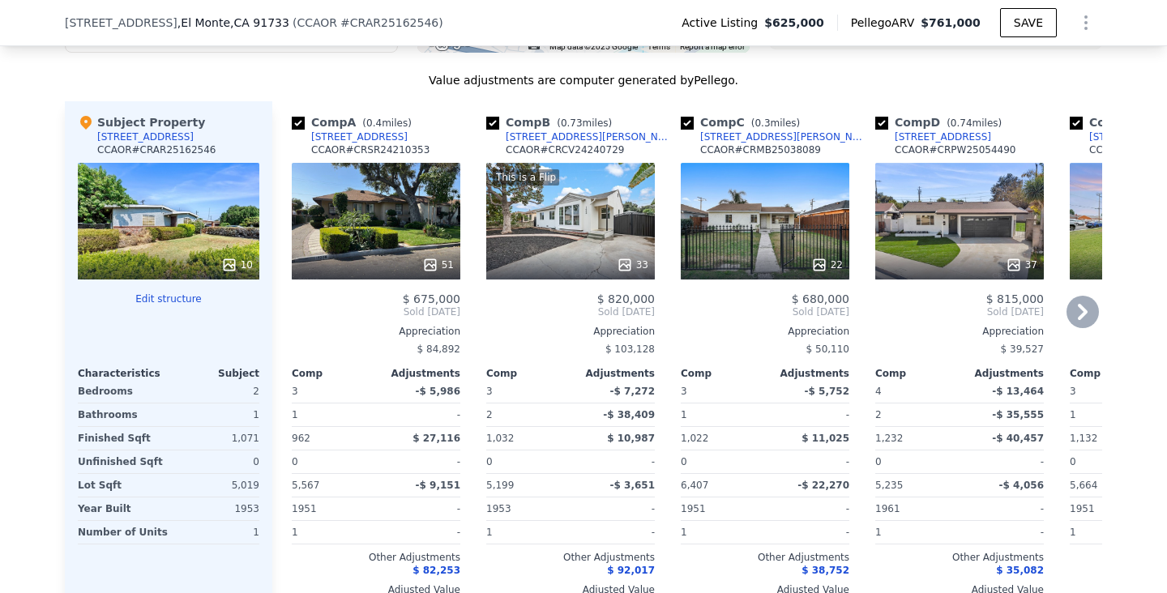
scroll to position [1770, 0]
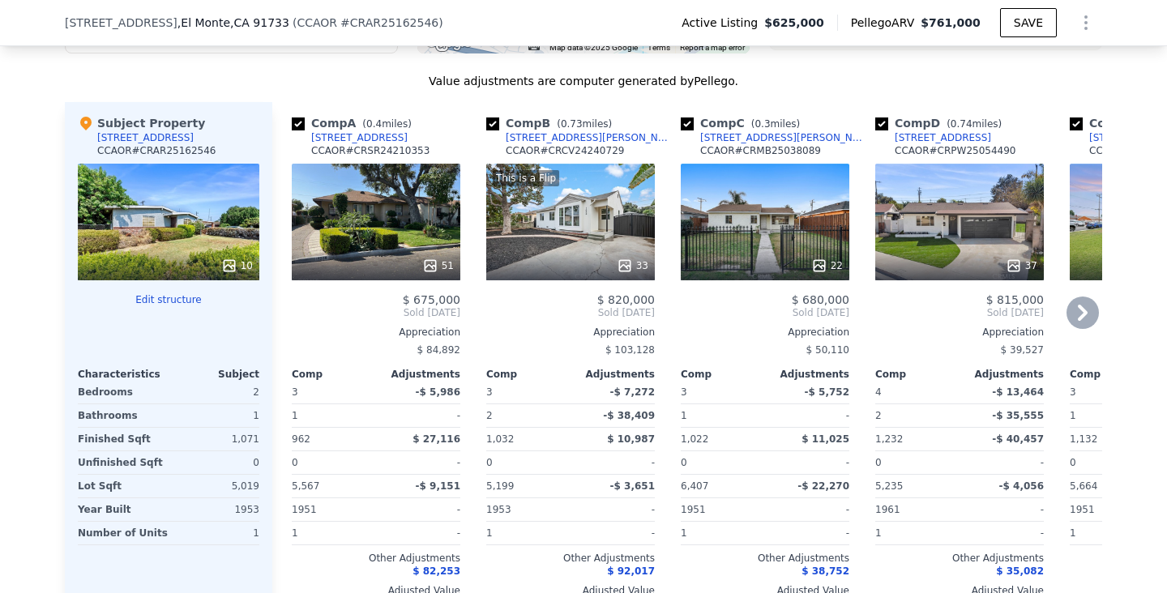
click at [559, 251] on div at bounding box center [570, 265] width 169 height 29
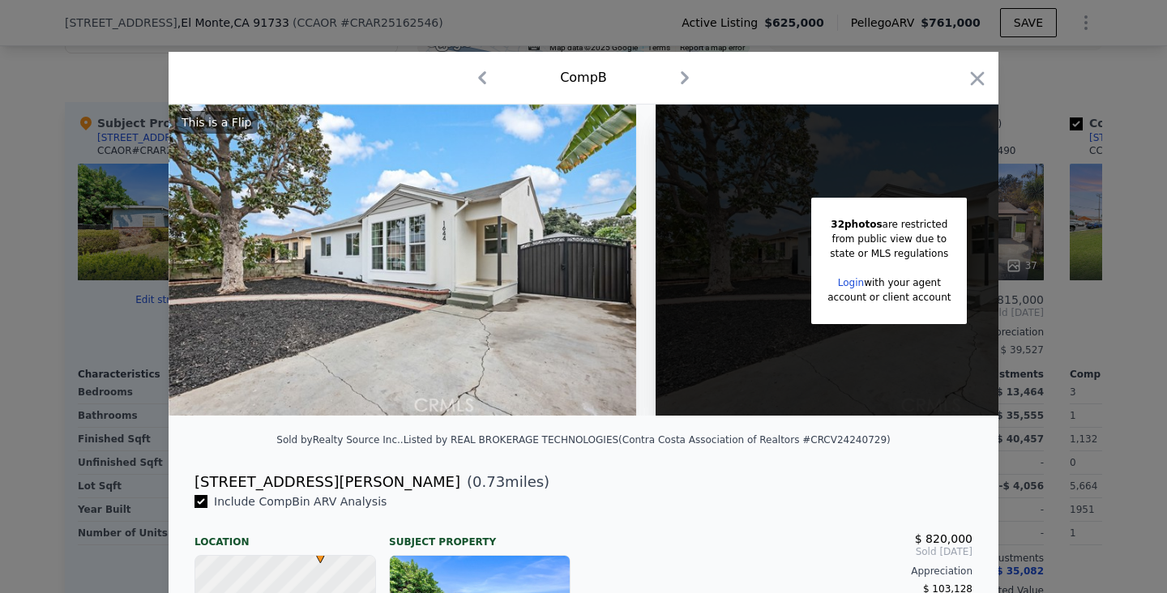
scroll to position [0, 131]
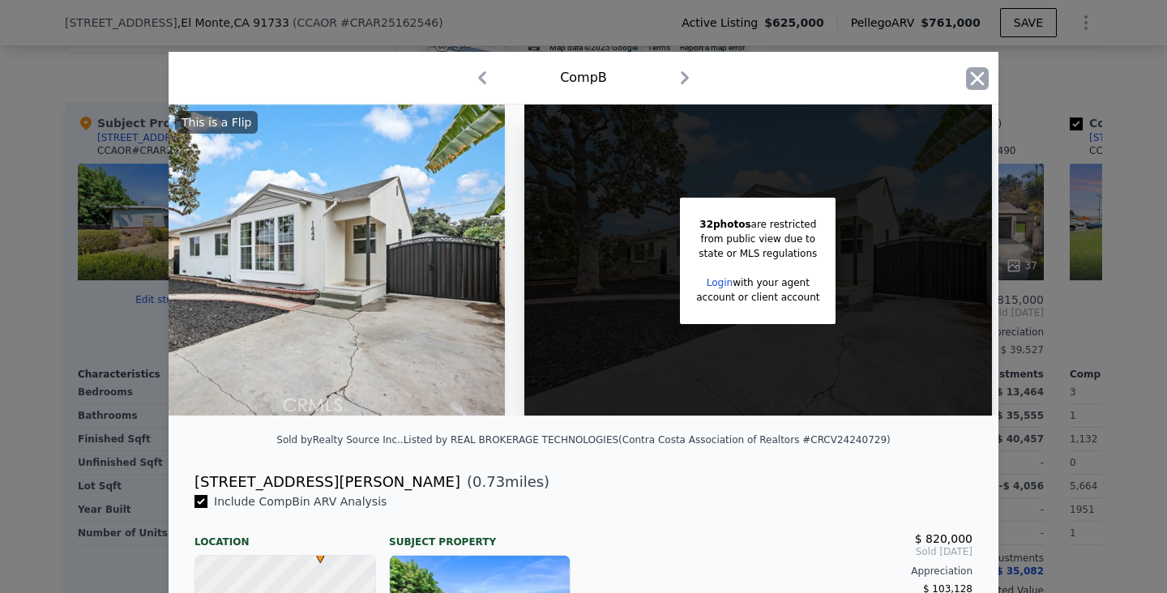
click at [975, 67] on icon "button" at bounding box center [977, 78] width 23 height 23
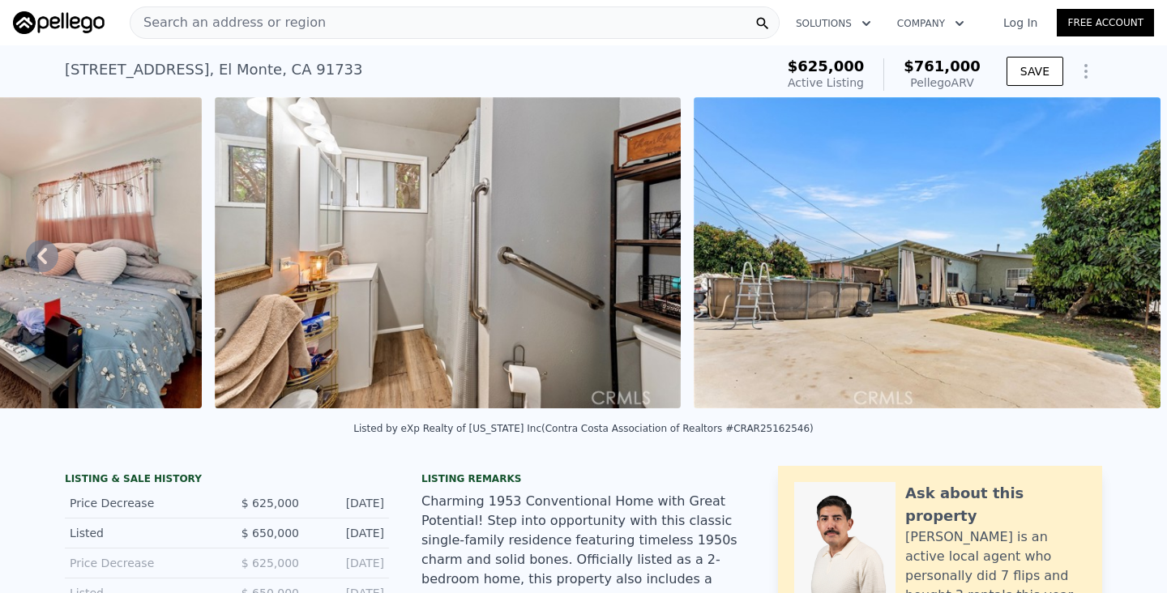
drag, startPoint x: 190, startPoint y: 71, endPoint x: 60, endPoint y: 68, distance: 129.7
click at [60, 68] on div "[STREET_ADDRESS] Active at $625k (~ARV $761k ) $625,000 Active Listing $761,000…" at bounding box center [583, 71] width 1167 height 52
copy div "[STREET_ADDRESS]"
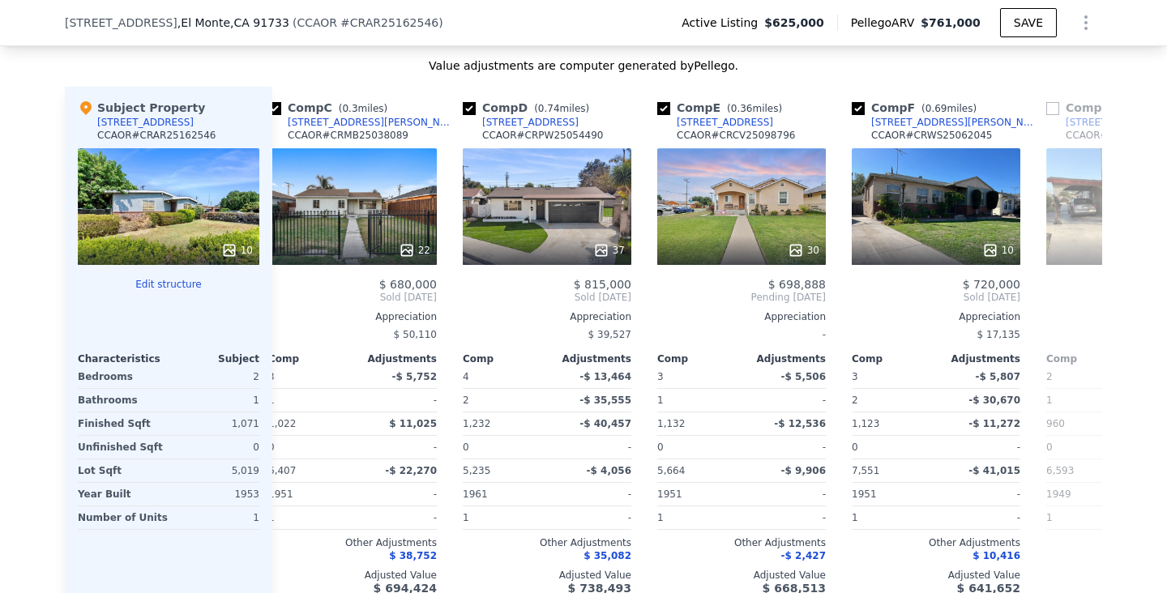
scroll to position [0, 412]
copy div "[STREET_ADDRESS][PERSON_NAME]"
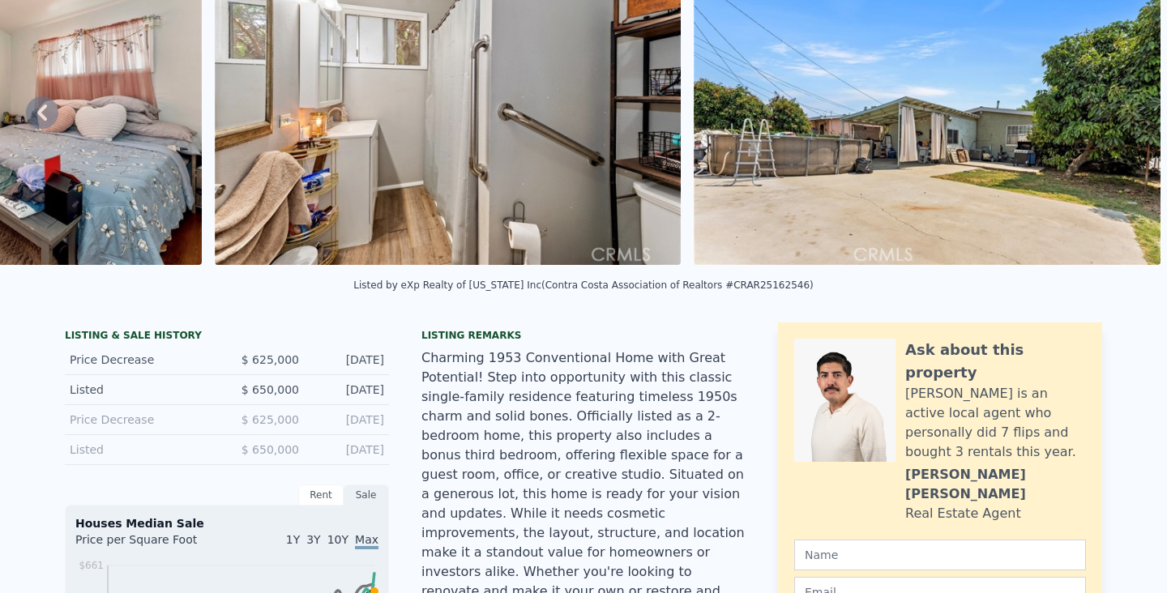
scroll to position [0, 0]
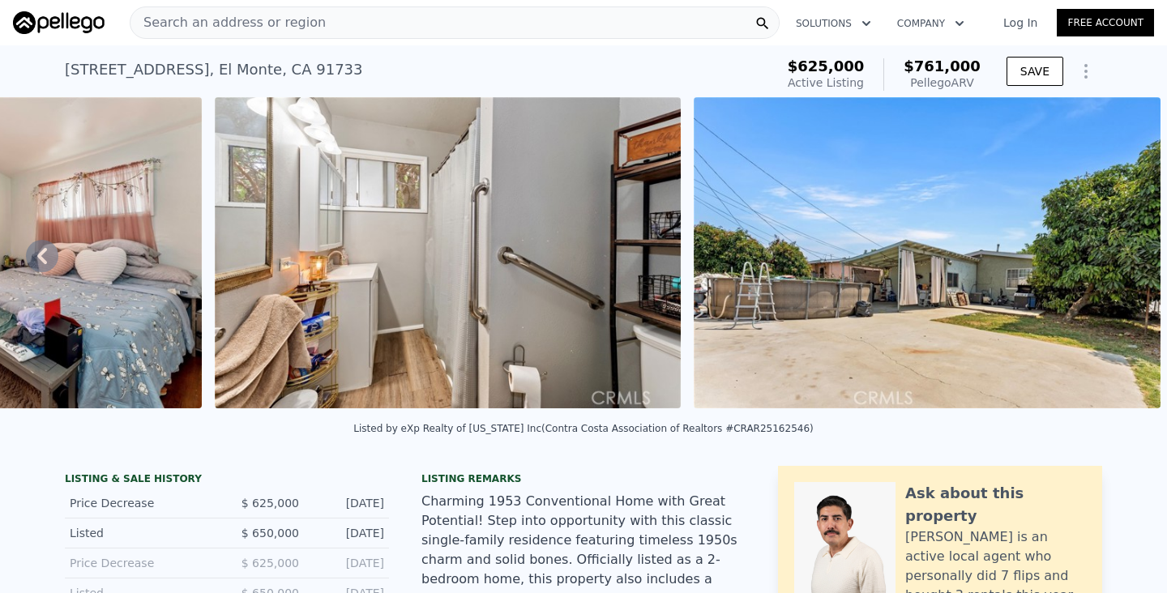
click at [643, 23] on div "Search an address or region" at bounding box center [455, 22] width 650 height 32
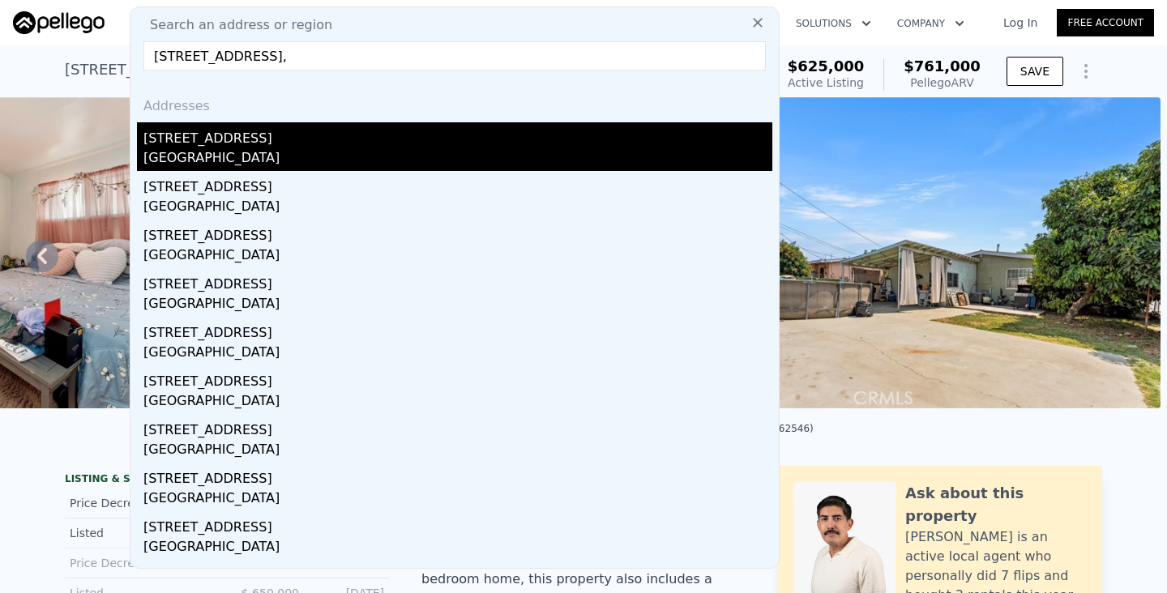
type input "[STREET_ADDRESS],"
click at [172, 154] on div "[GEOGRAPHIC_DATA]" at bounding box center [457, 159] width 629 height 23
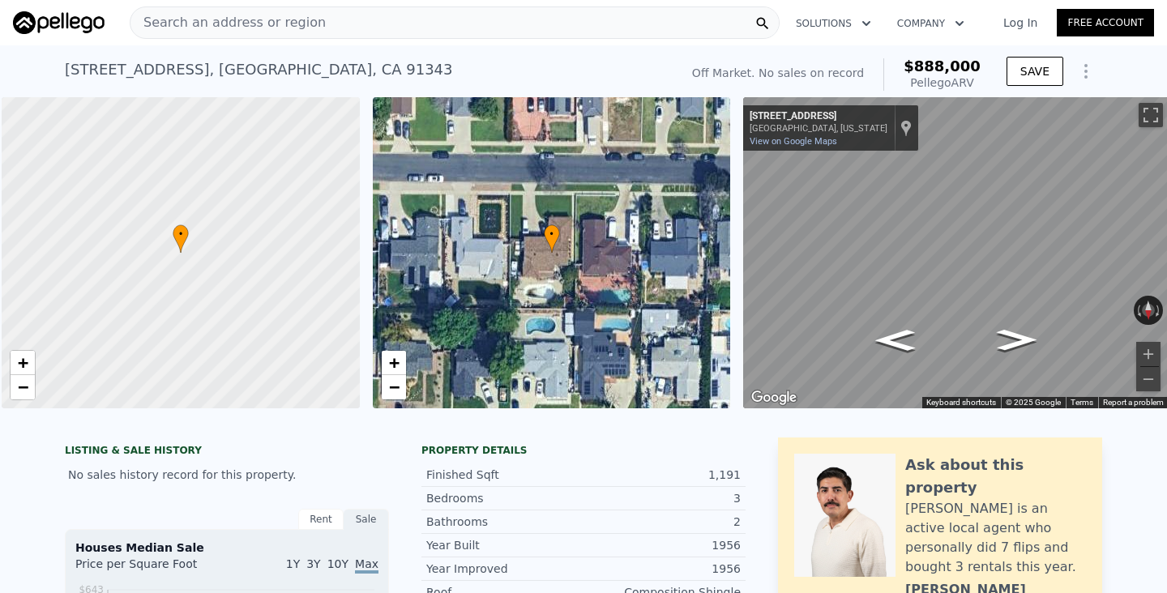
scroll to position [0, 6]
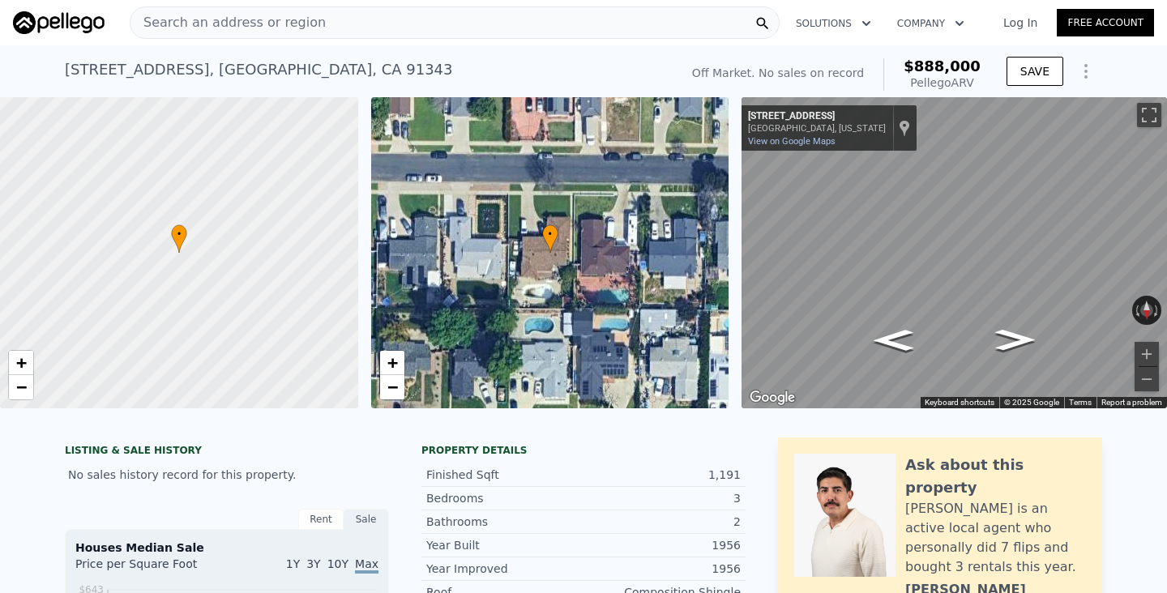
click at [510, 30] on div "Search an address or region" at bounding box center [455, 22] width 650 height 32
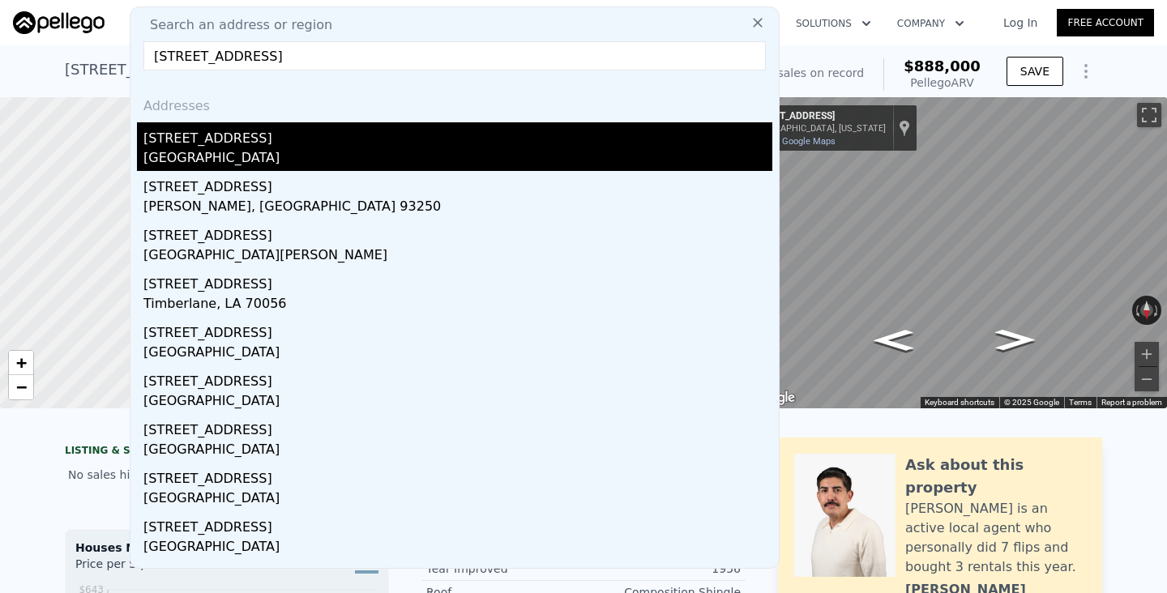
type input "[STREET_ADDRESS]"
click at [314, 143] on div "[STREET_ADDRESS]" at bounding box center [457, 135] width 629 height 26
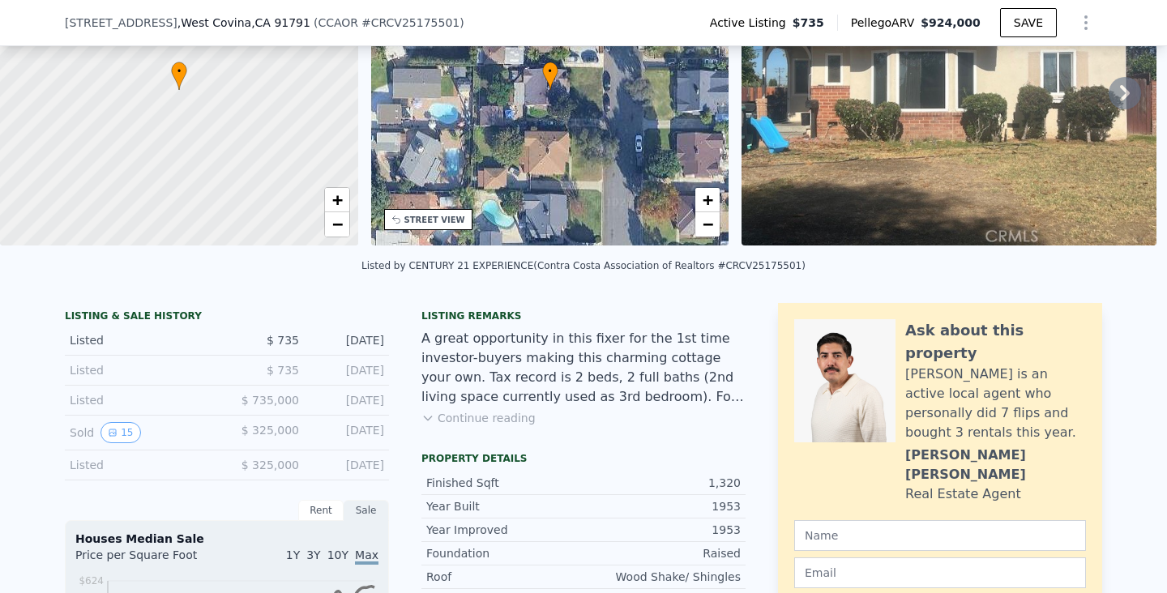
scroll to position [158, 0]
click at [464, 425] on div "Listing remarks A great opportunity in this fixer for the 1st time investor-buy…" at bounding box center [583, 377] width 324 height 136
click at [470, 416] on button "Continue reading" at bounding box center [478, 417] width 114 height 16
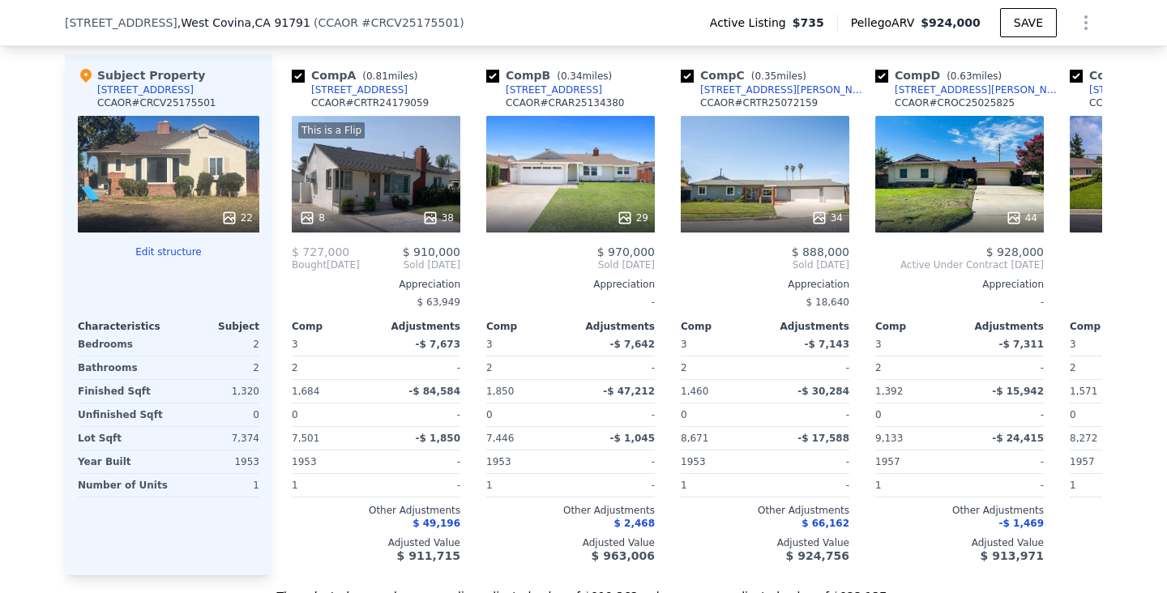
scroll to position [1981, 0]
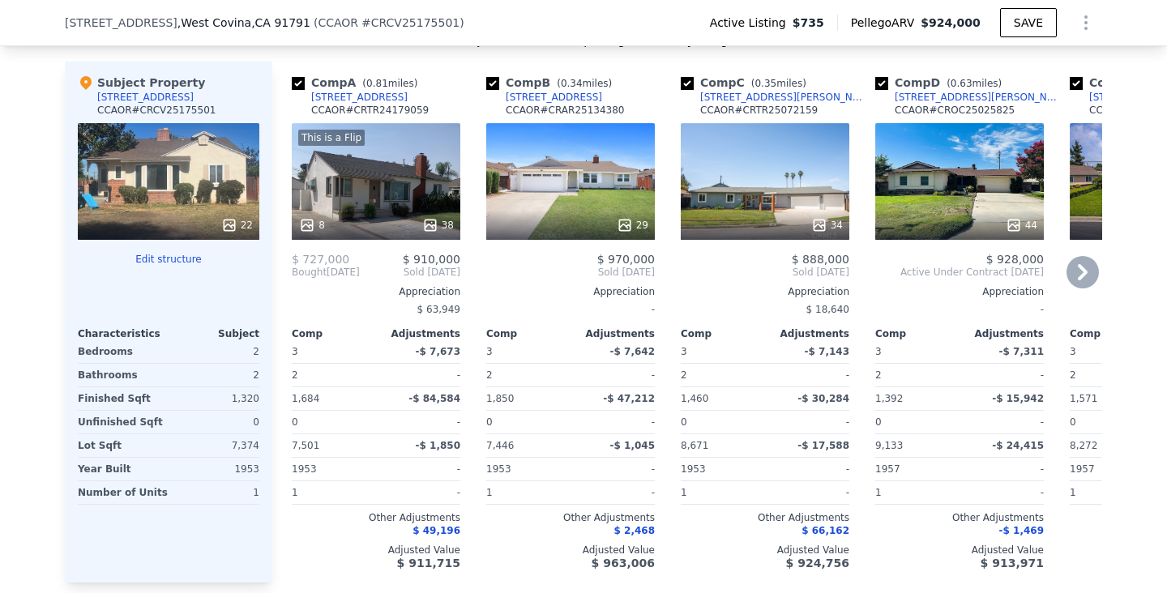
click at [393, 219] on div "8 38" at bounding box center [376, 225] width 155 height 16
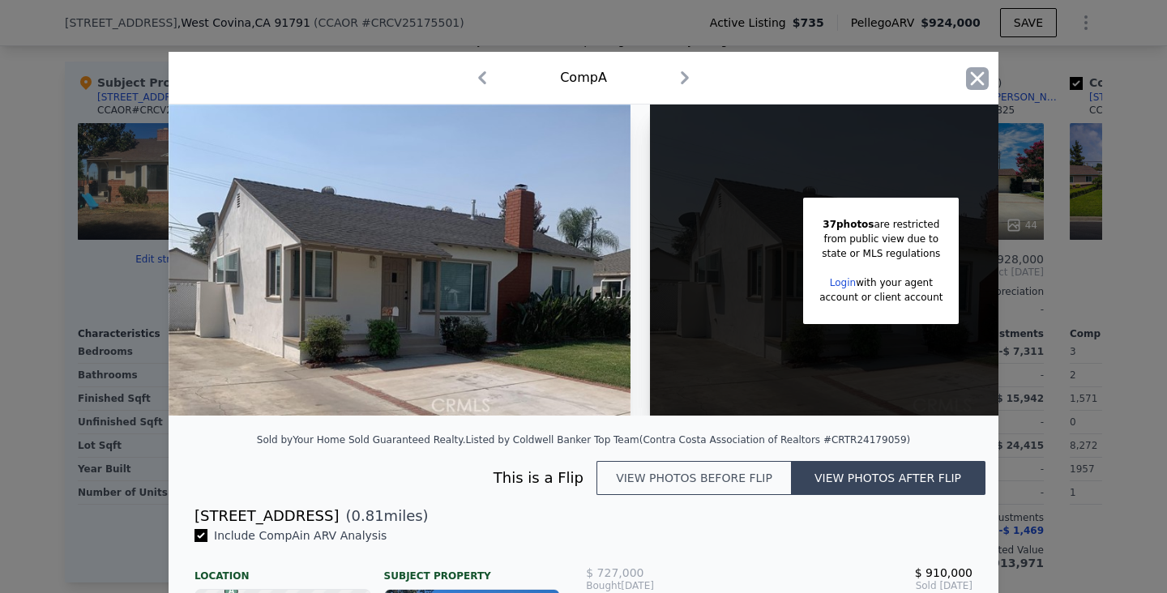
click at [969, 73] on icon "button" at bounding box center [977, 78] width 23 height 23
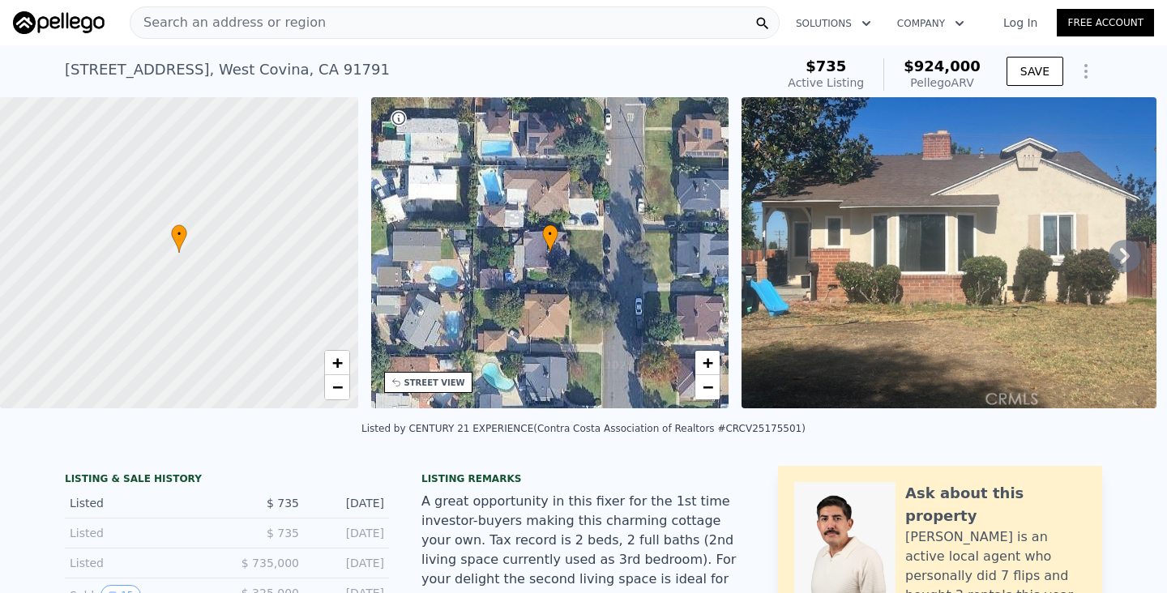
click at [596, 31] on div "Search an address or region" at bounding box center [455, 22] width 650 height 32
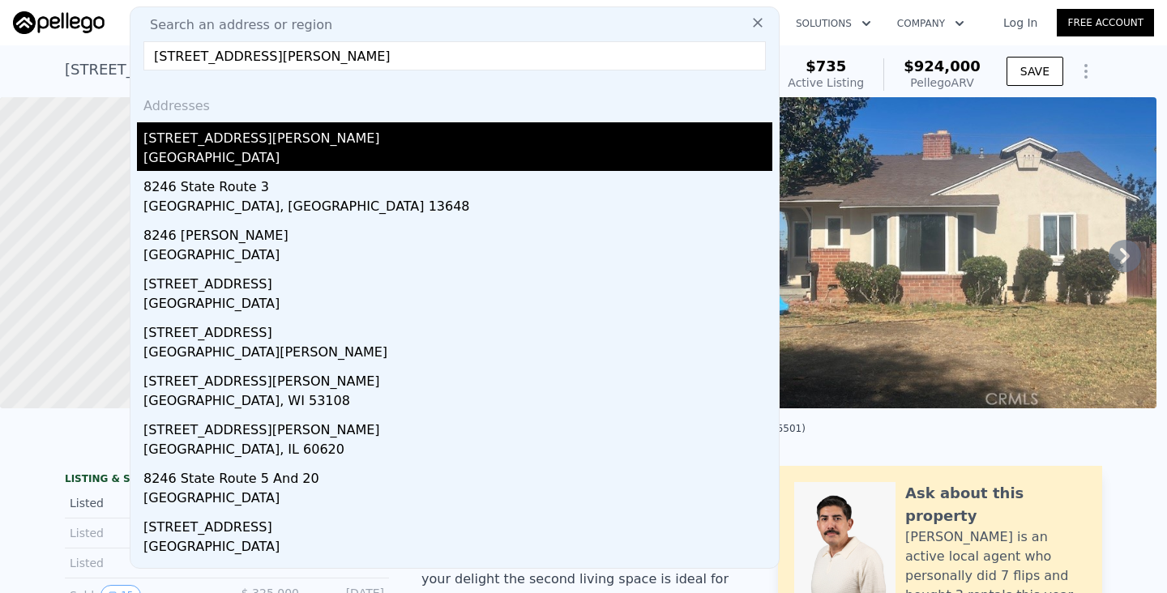
type input "[STREET_ADDRESS][PERSON_NAME]"
click at [272, 147] on div "[STREET_ADDRESS][PERSON_NAME]" at bounding box center [457, 135] width 629 height 26
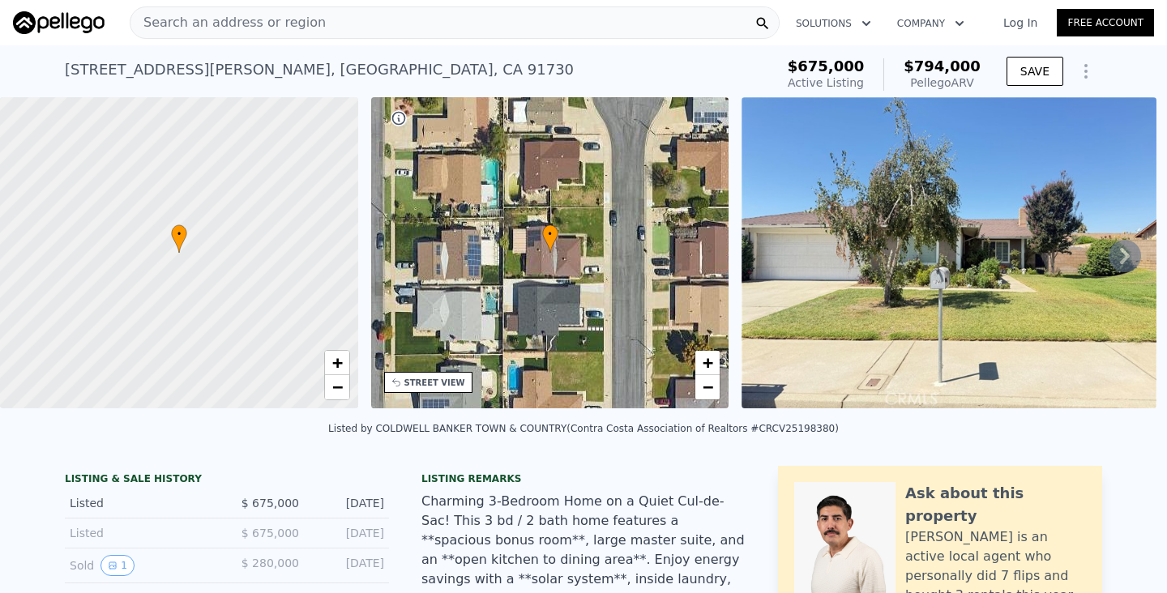
click at [566, 21] on div "Search an address or region" at bounding box center [455, 22] width 650 height 32
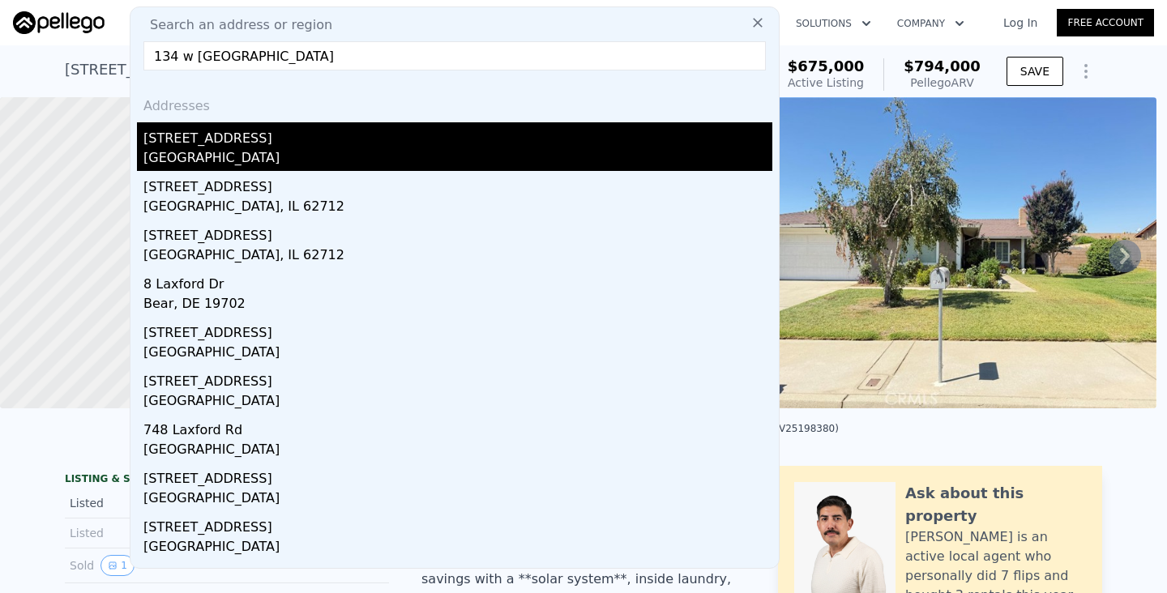
type input "134 w [GEOGRAPHIC_DATA]"
click at [280, 154] on div "[GEOGRAPHIC_DATA]" at bounding box center [457, 159] width 629 height 23
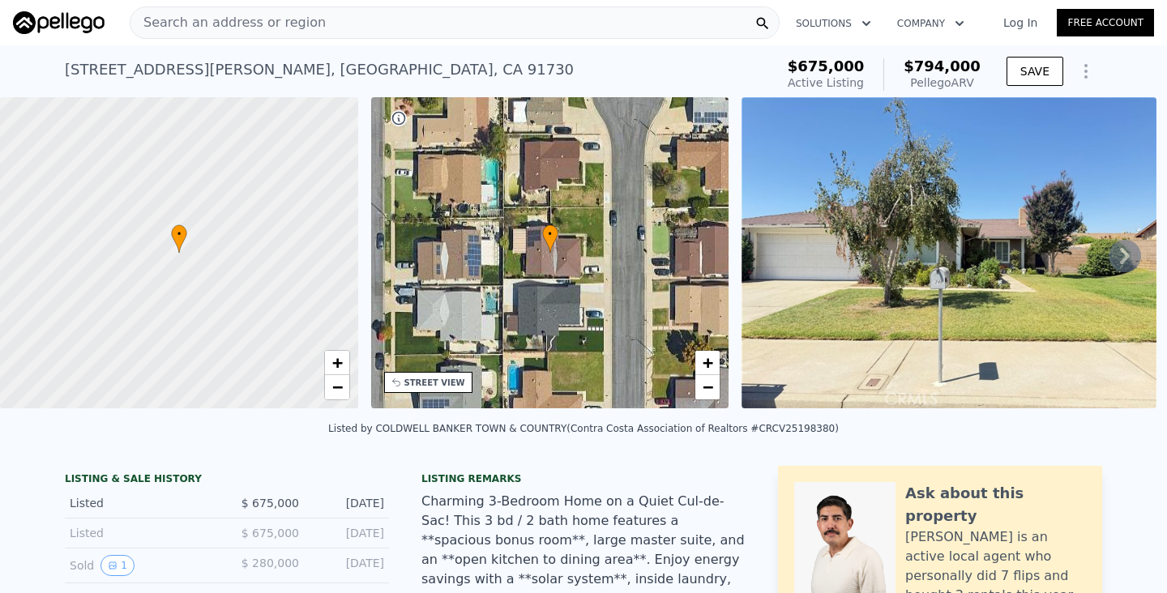
type input "4"
type input "2"
type input "3"
type input "1071"
type input "1716"
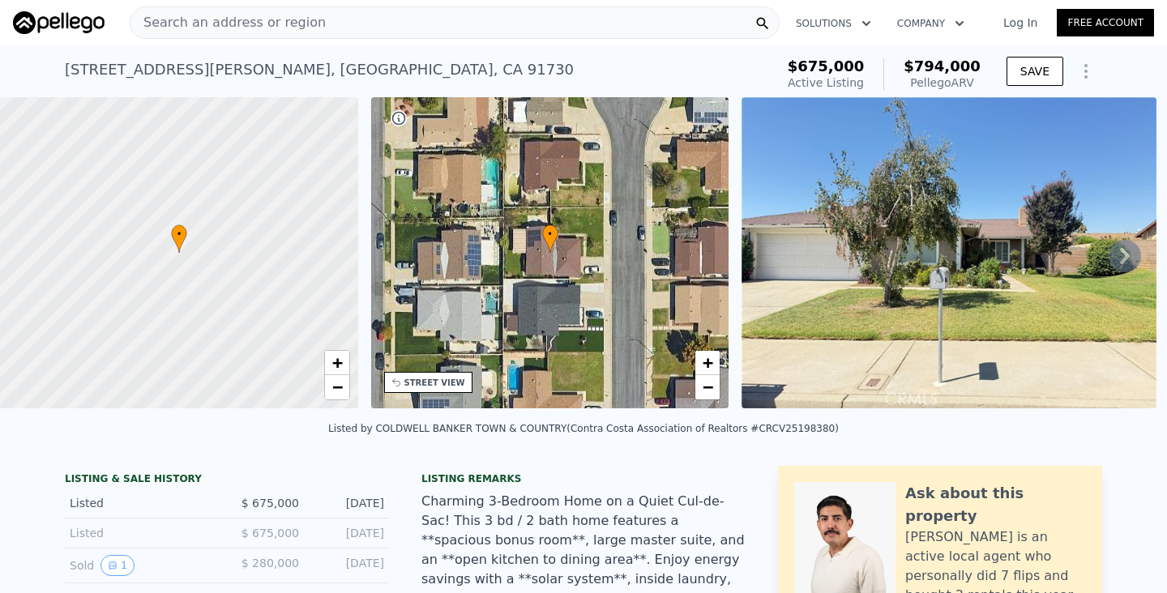
type input "6937"
type input "9772"
type input "$ 826,000"
type input "6"
type input "-$ 61,028"
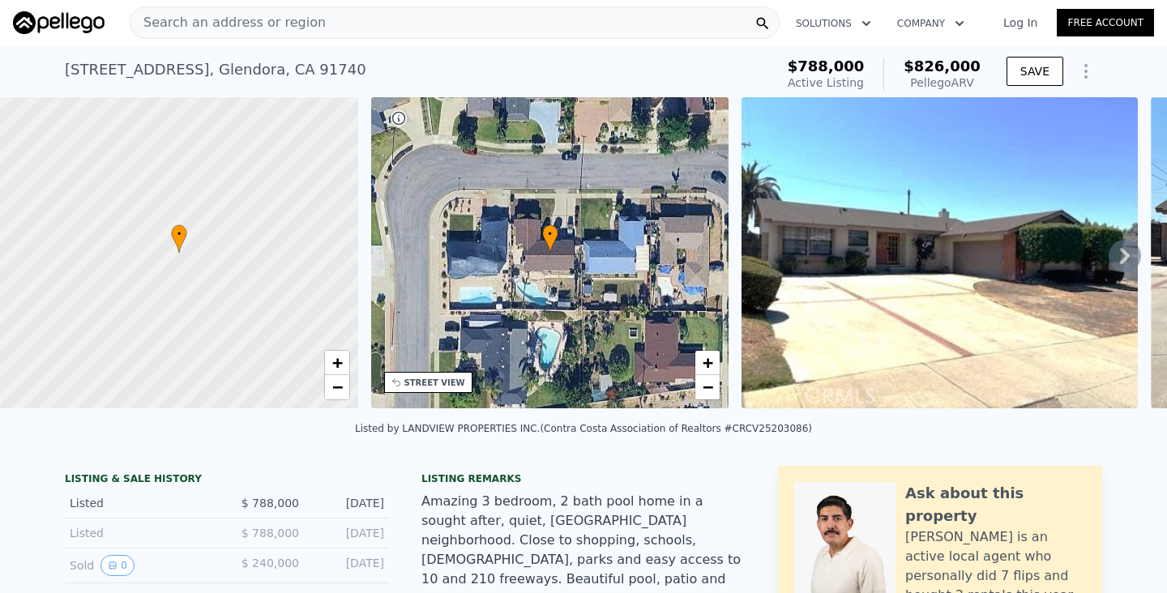
click at [635, 24] on div "Search an address or region" at bounding box center [455, 22] width 650 height 32
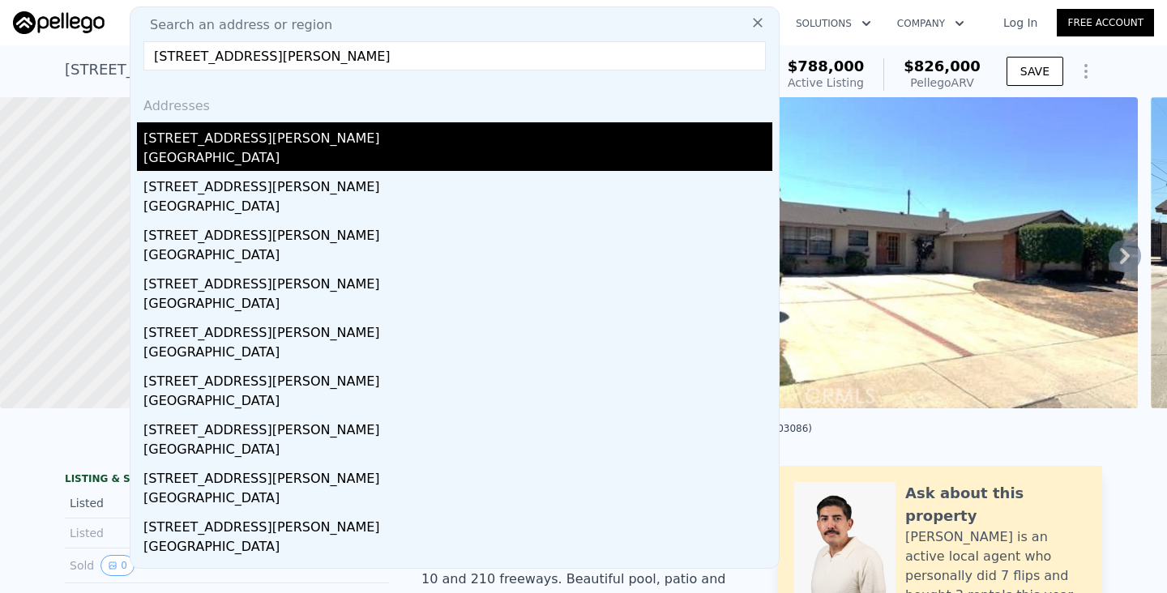
type input "[STREET_ADDRESS][PERSON_NAME]"
click at [382, 134] on div "[STREET_ADDRESS][PERSON_NAME]" at bounding box center [457, 135] width 629 height 26
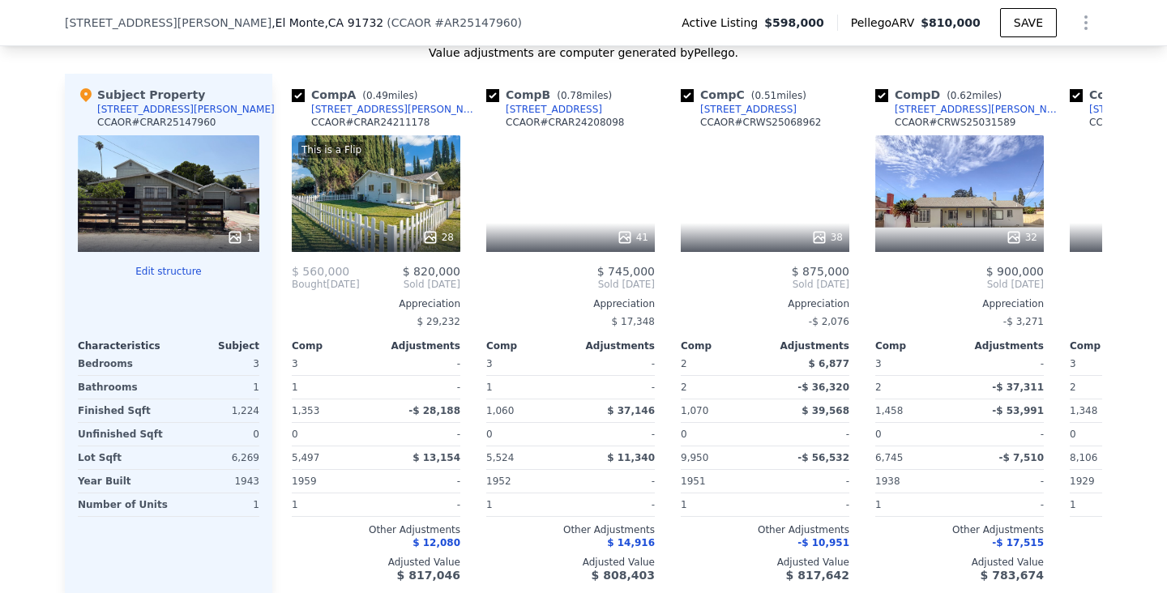
scroll to position [1878, 0]
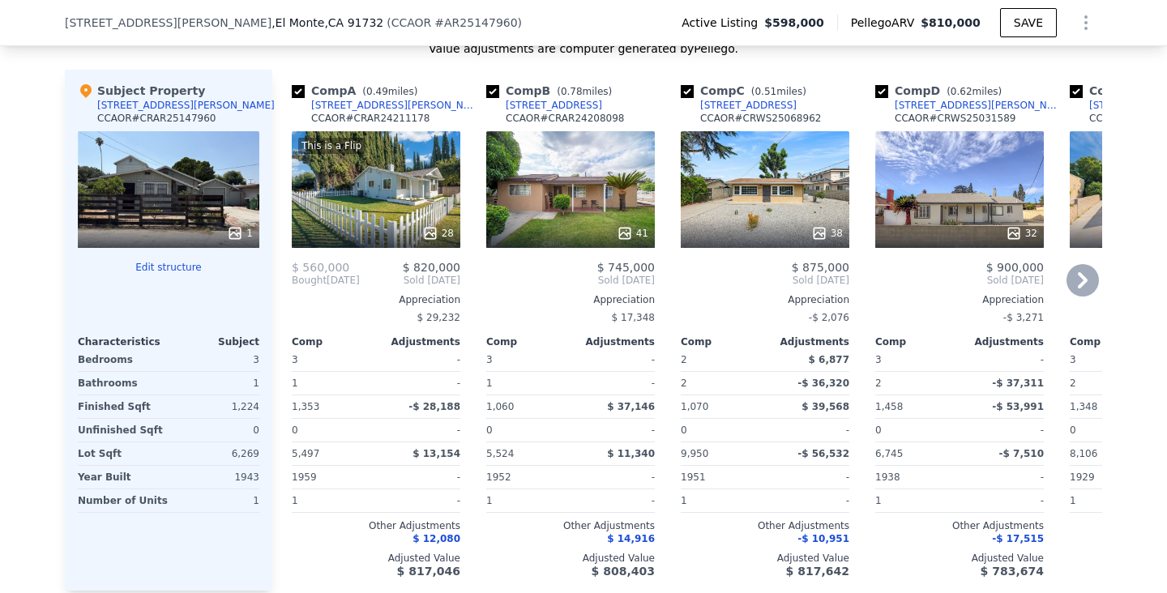
click at [378, 193] on div "This is a Flip 28" at bounding box center [376, 189] width 169 height 117
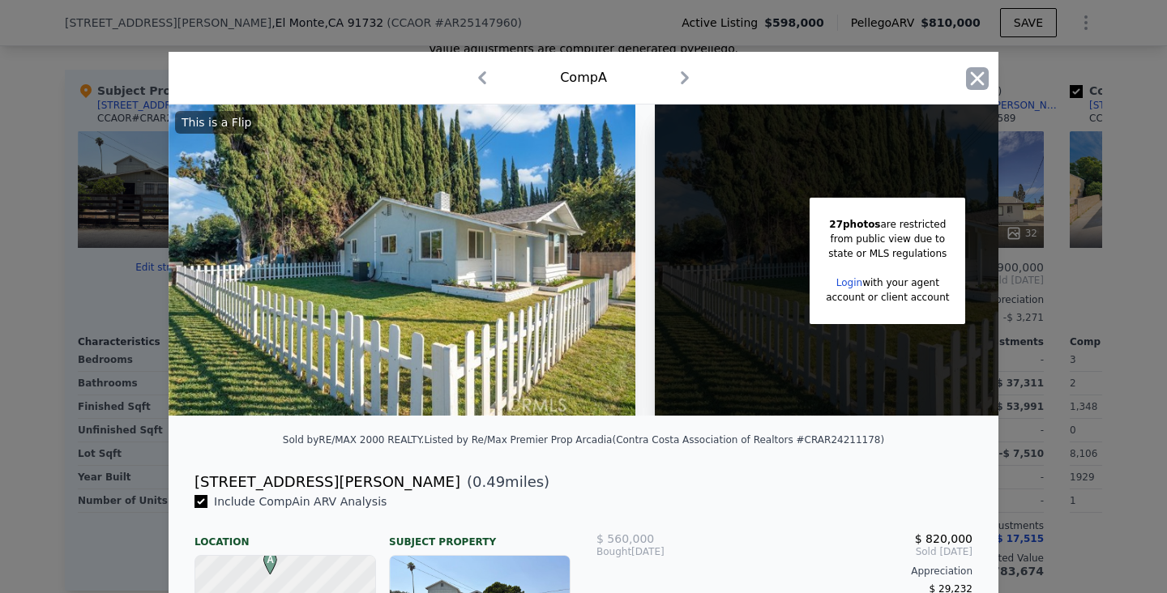
click at [971, 81] on icon "button" at bounding box center [977, 78] width 23 height 23
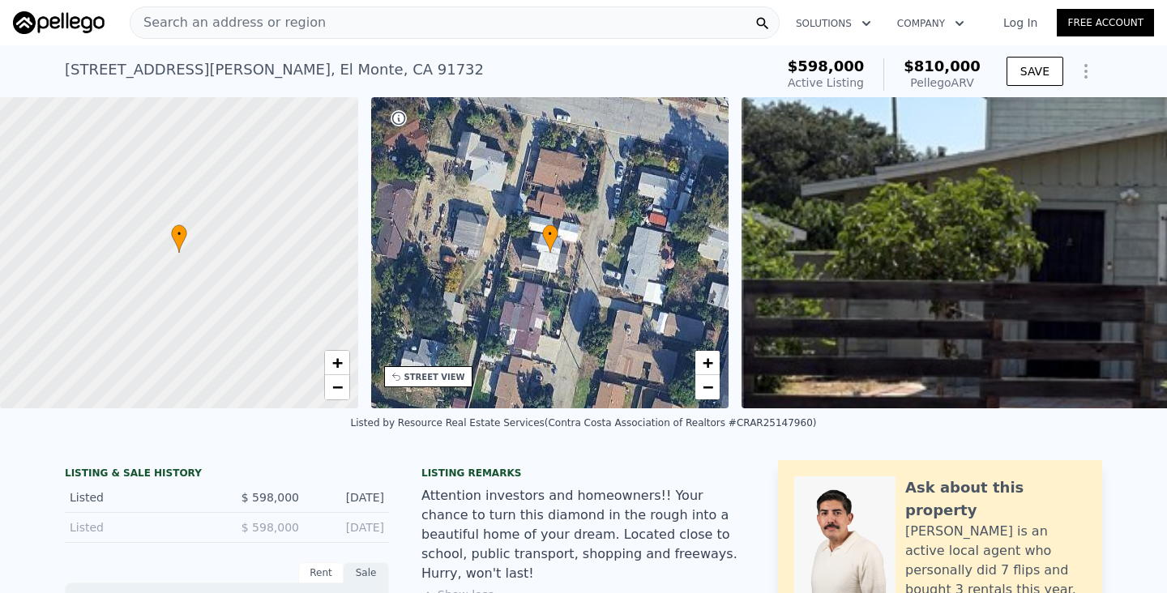
click at [634, 21] on div "Search an address or region" at bounding box center [455, 22] width 650 height 32
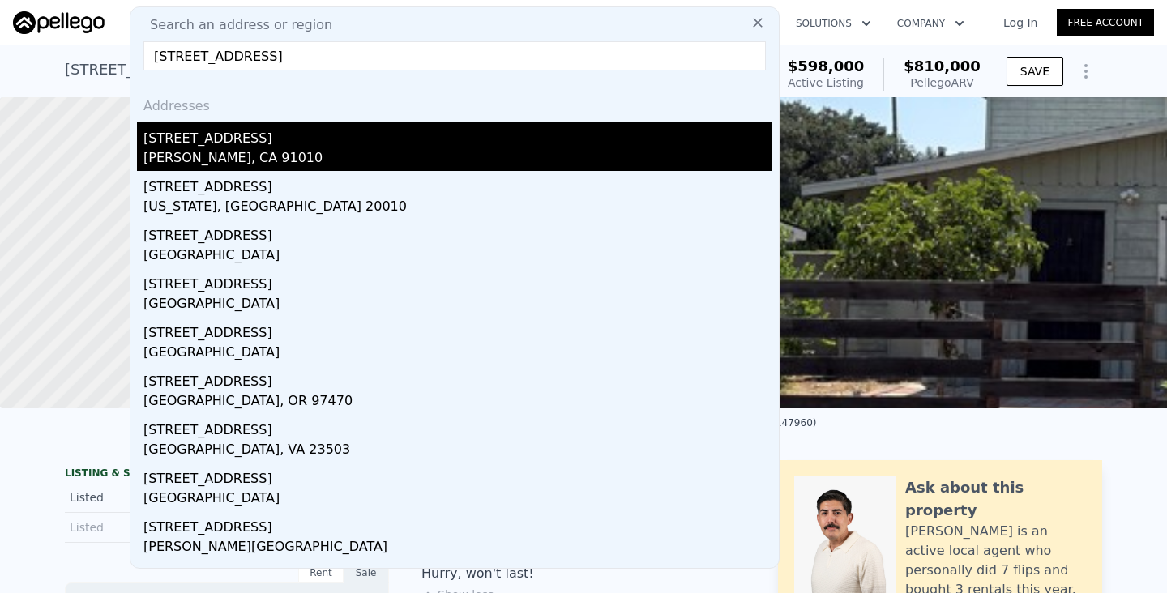
type input "[STREET_ADDRESS]"
click at [387, 153] on div "[PERSON_NAME], CA 91010" at bounding box center [457, 159] width 629 height 23
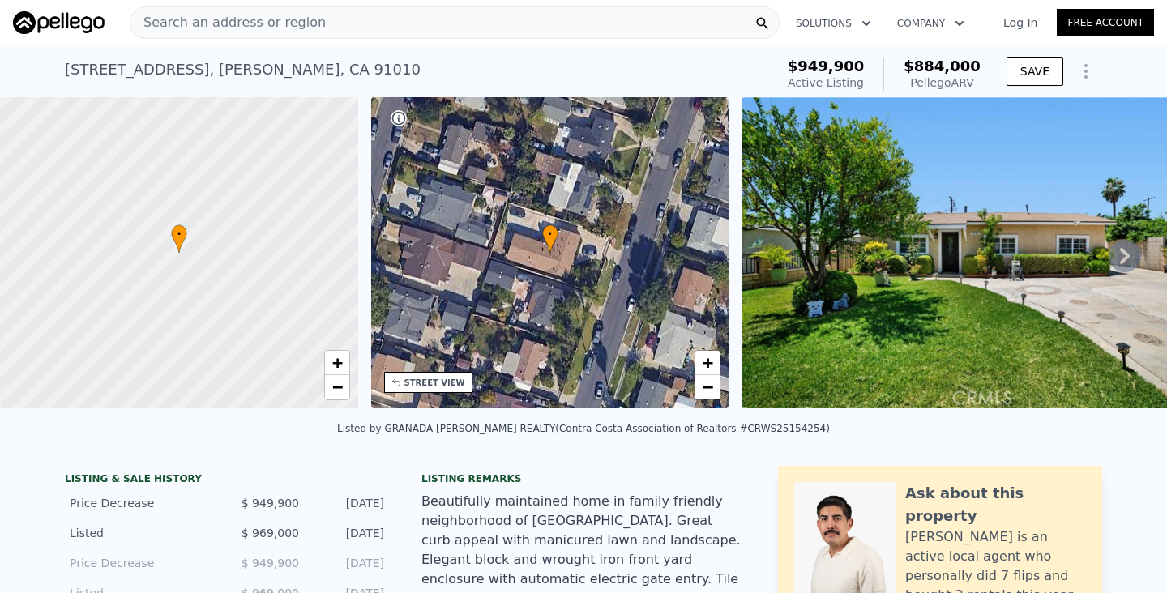
click at [596, 17] on div "Search an address or region" at bounding box center [455, 22] width 650 height 32
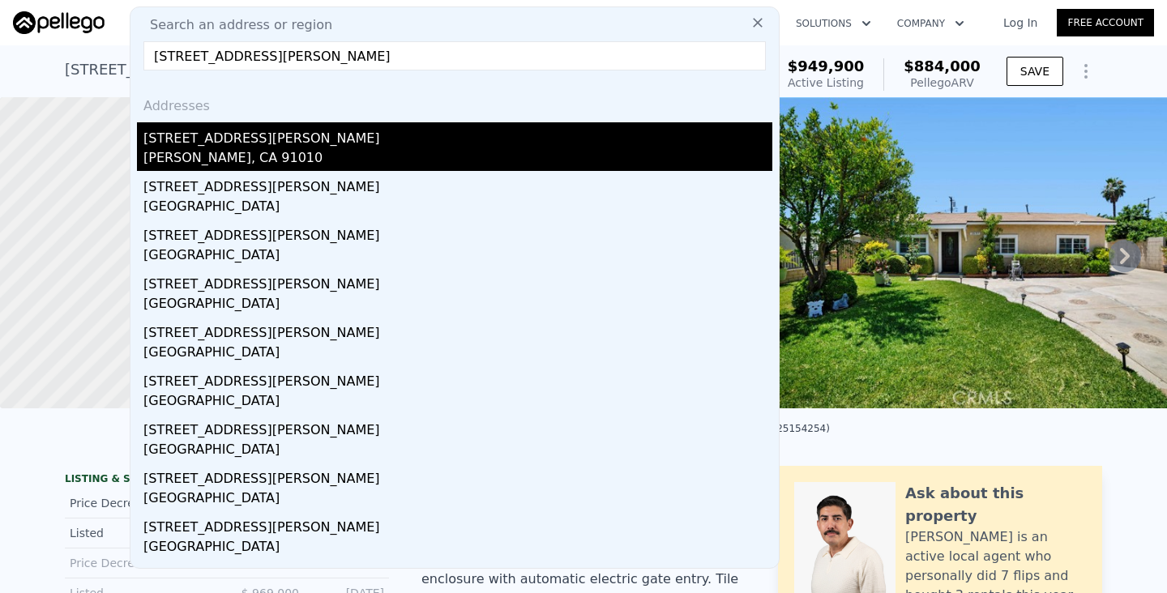
type input "[STREET_ADDRESS][PERSON_NAME]"
click at [442, 156] on div "[PERSON_NAME], CA 91010" at bounding box center [457, 159] width 629 height 23
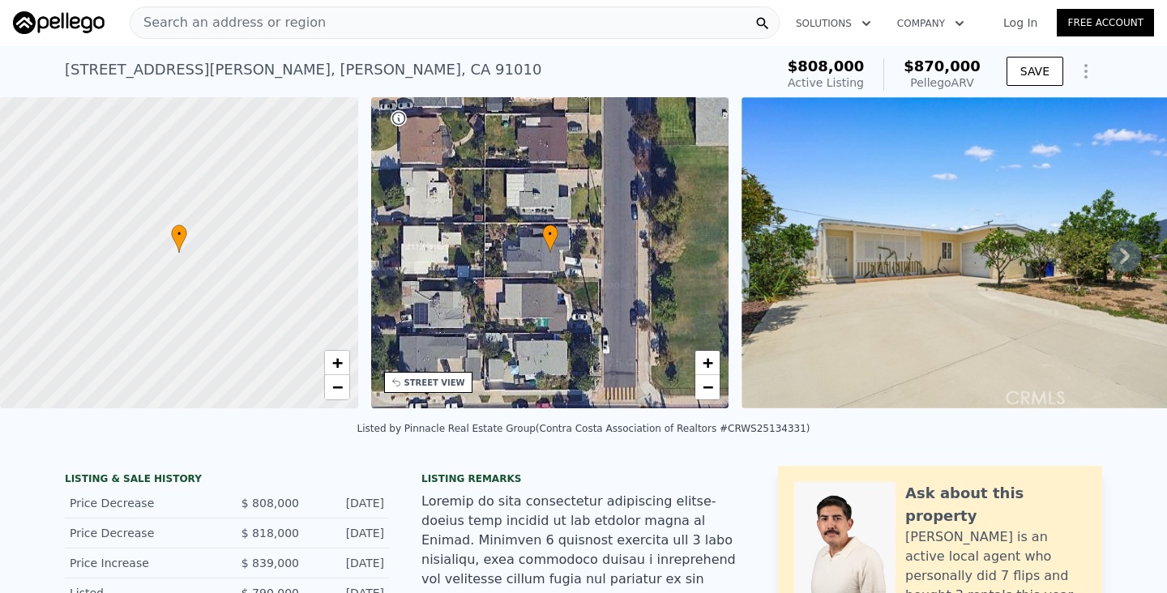
click at [543, 23] on div "Search an address or region" at bounding box center [455, 22] width 650 height 32
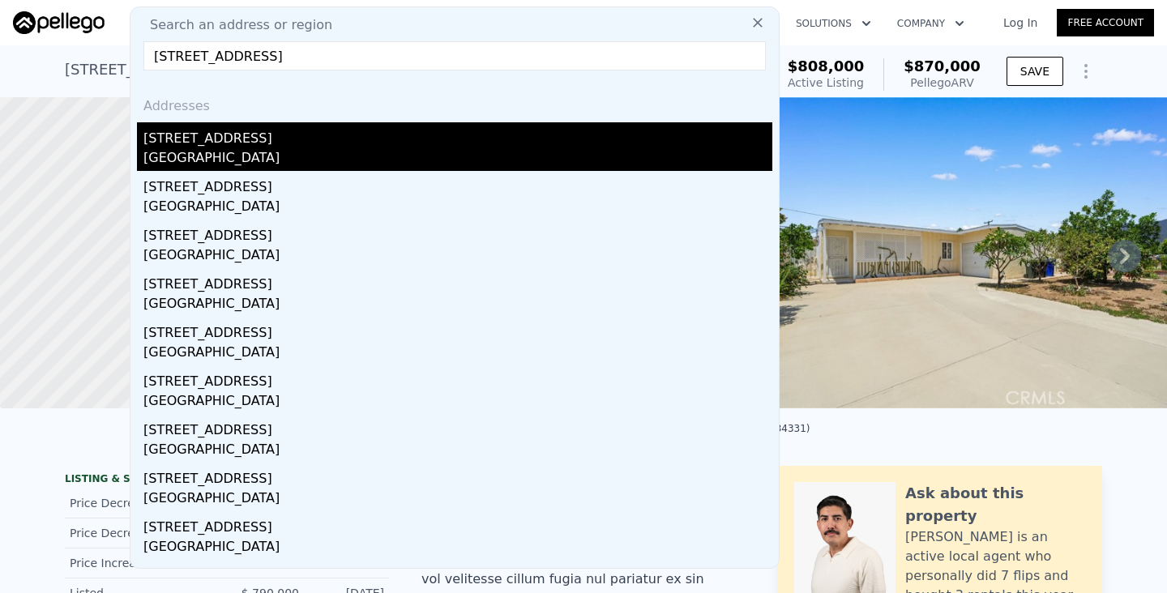
type input "[STREET_ADDRESS]"
click at [368, 151] on div "[GEOGRAPHIC_DATA]" at bounding box center [457, 159] width 629 height 23
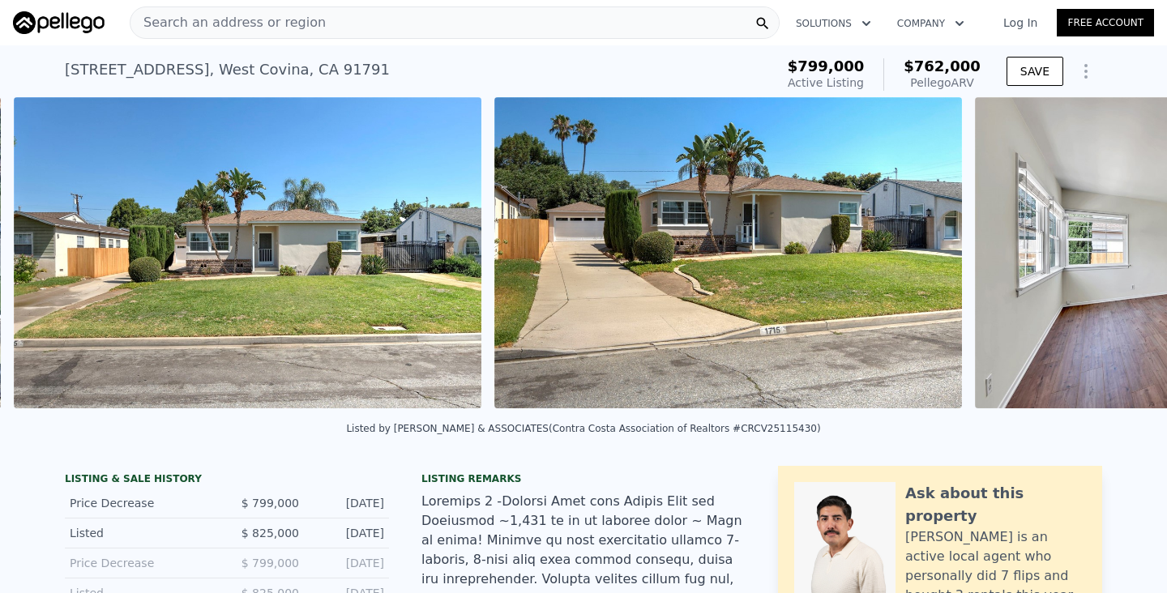
scroll to position [0, 741]
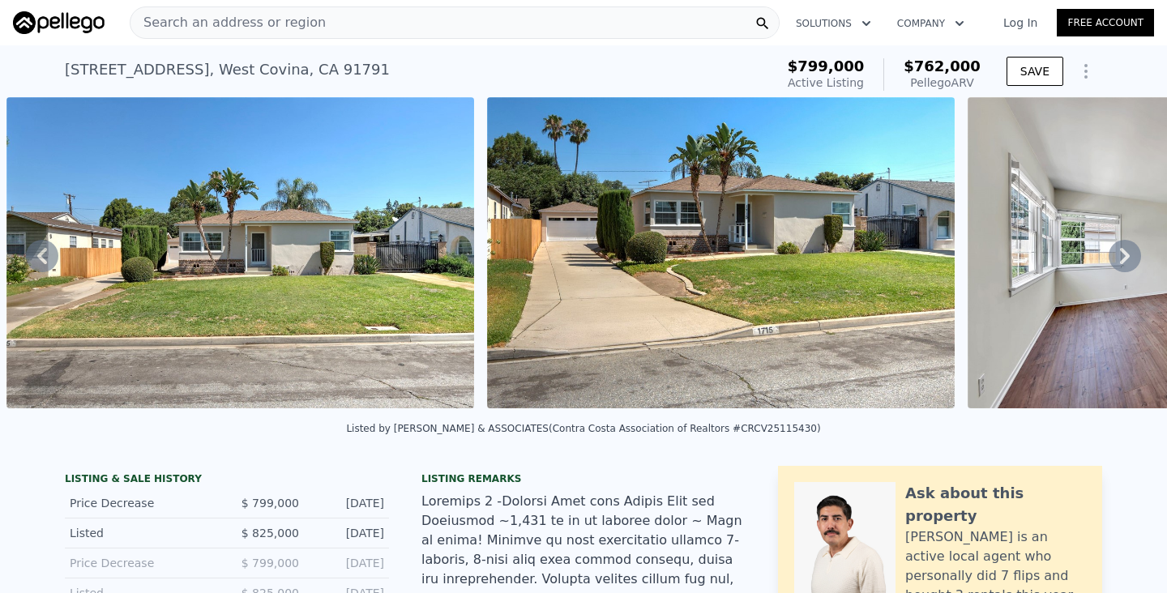
click at [574, 30] on div "Search an address or region" at bounding box center [455, 22] width 650 height 32
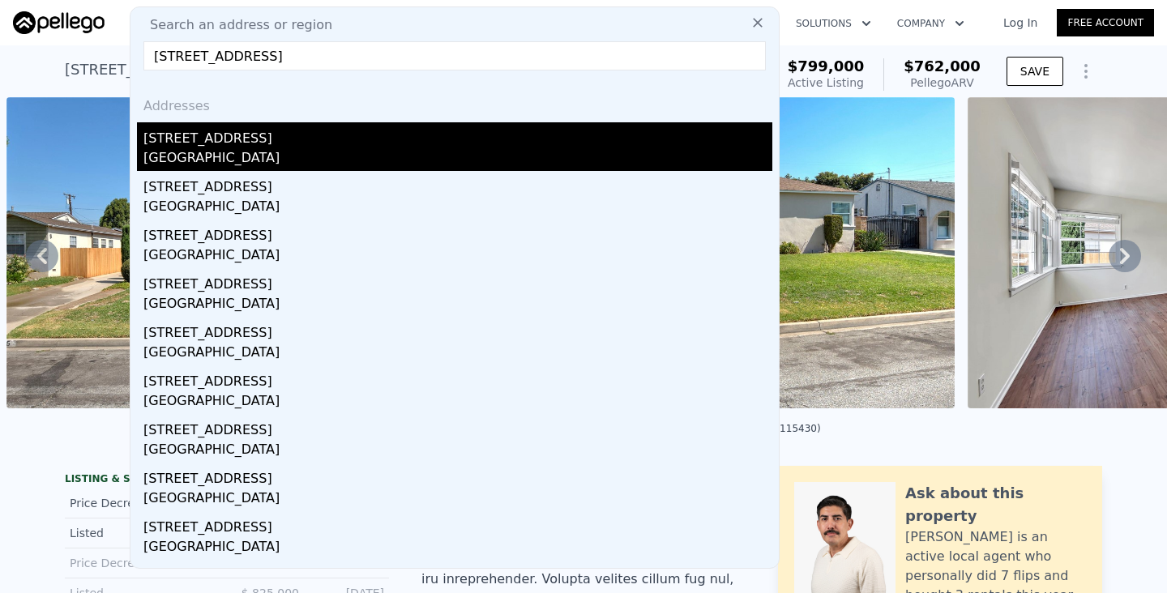
type input "[STREET_ADDRESS]"
click at [305, 156] on div "[GEOGRAPHIC_DATA]" at bounding box center [457, 159] width 629 height 23
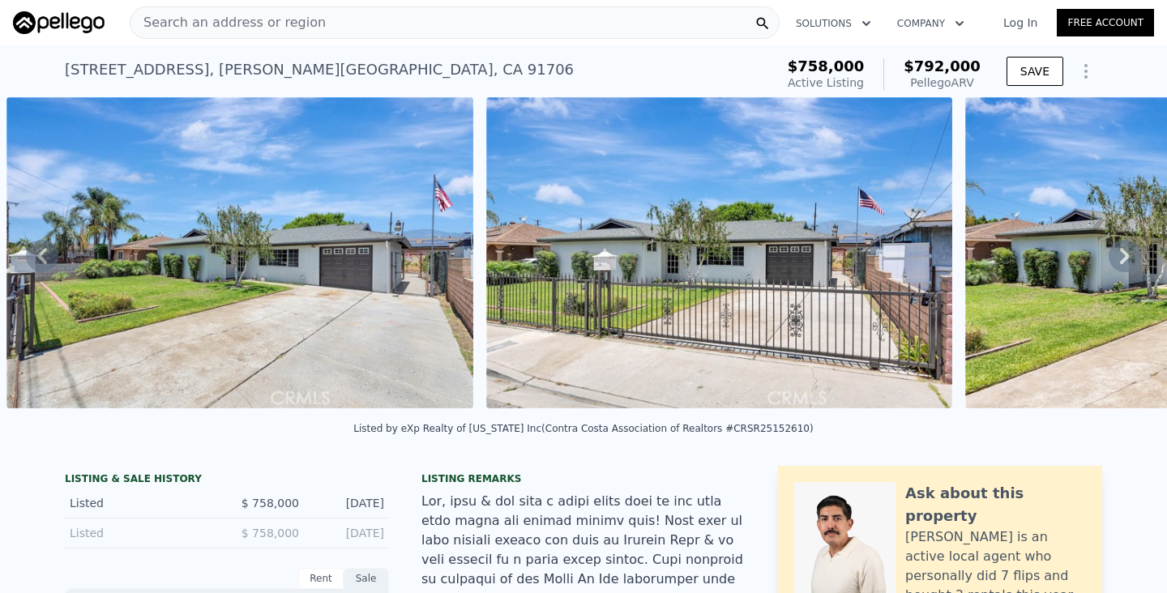
click at [463, 21] on div "Search an address or region" at bounding box center [455, 22] width 650 height 32
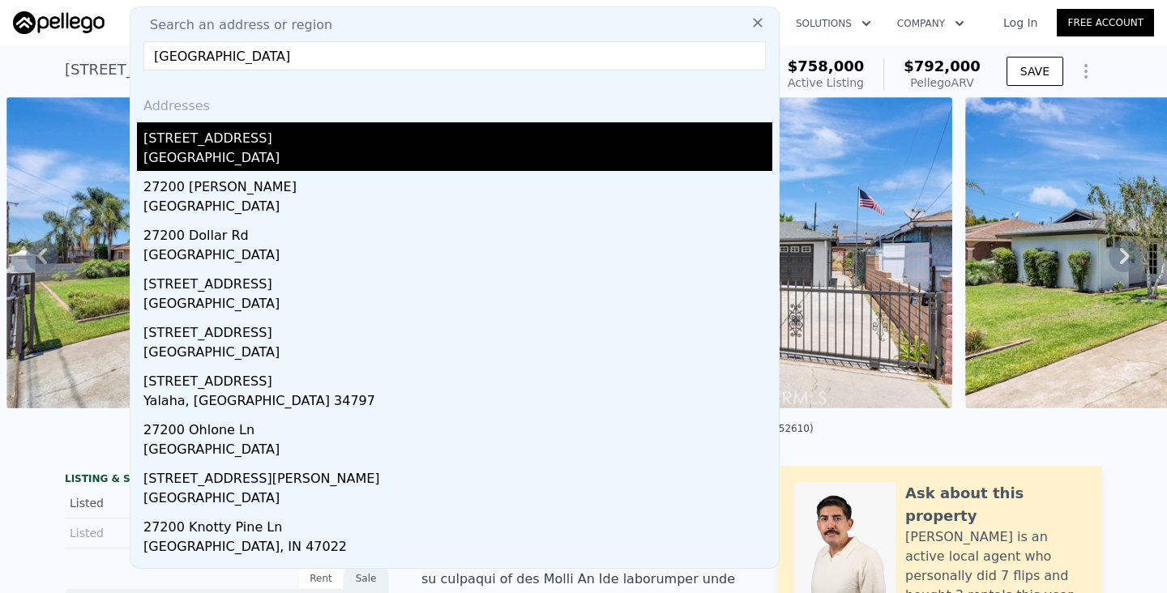
type input "[GEOGRAPHIC_DATA]"
click at [234, 143] on div "[STREET_ADDRESS]" at bounding box center [457, 135] width 629 height 26
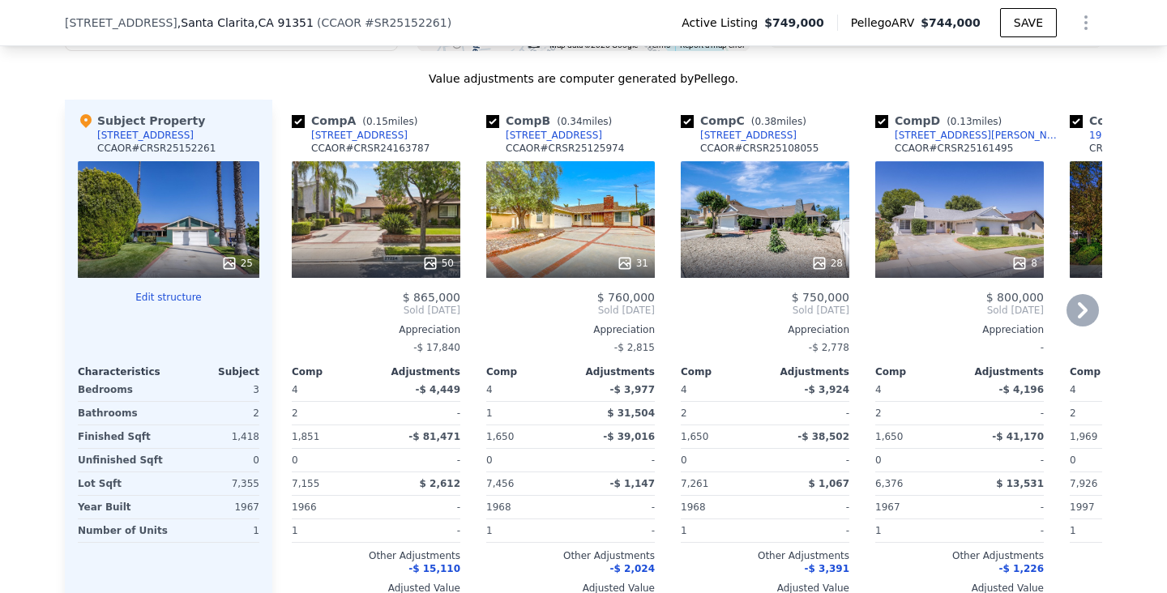
scroll to position [1832, 0]
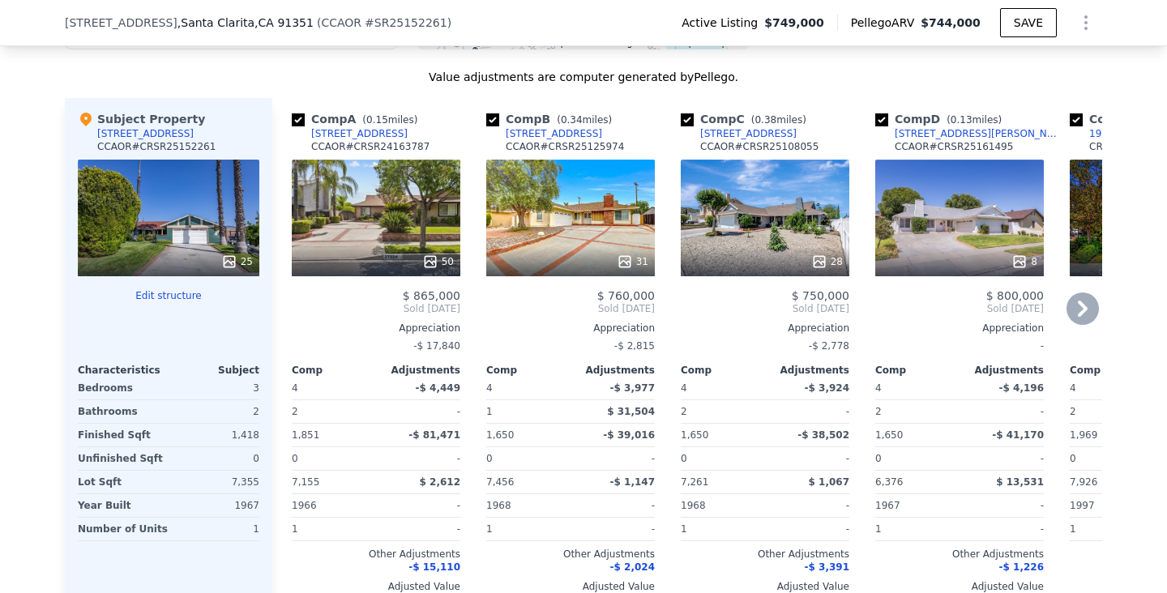
click at [751, 193] on div "28" at bounding box center [765, 218] width 169 height 117
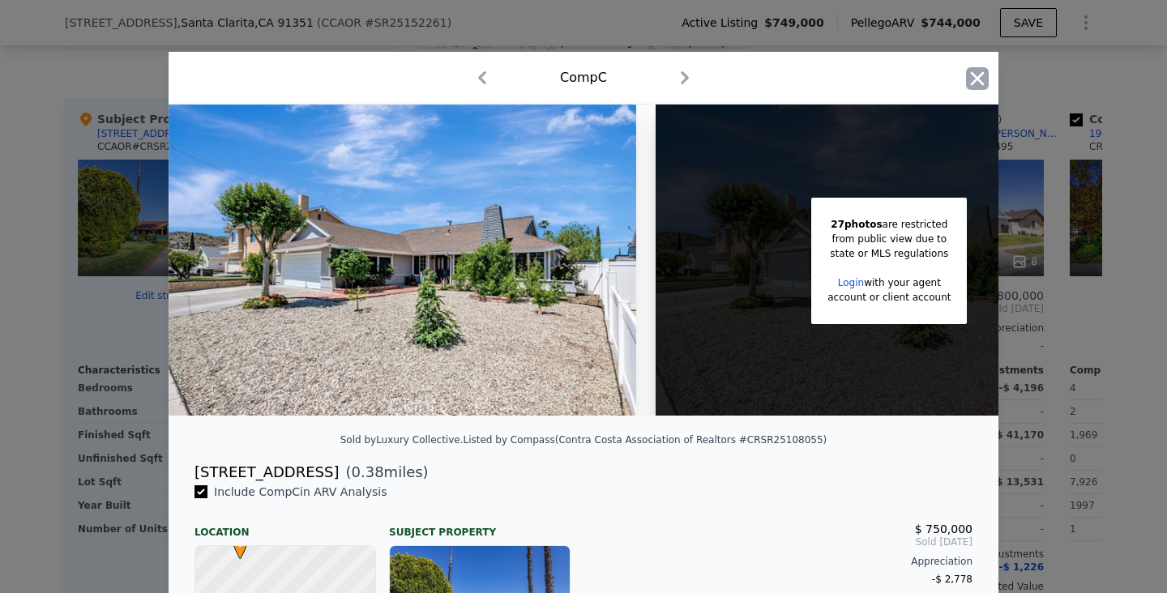
click at [969, 72] on icon "button" at bounding box center [977, 78] width 23 height 23
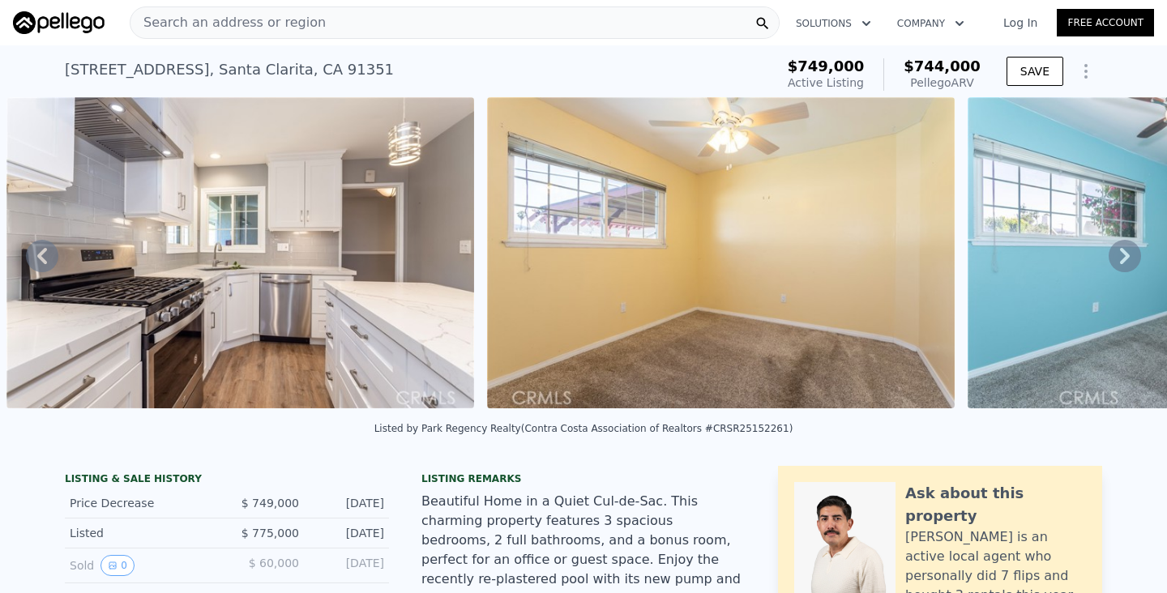
click at [455, 28] on div "Search an address or region" at bounding box center [455, 22] width 650 height 32
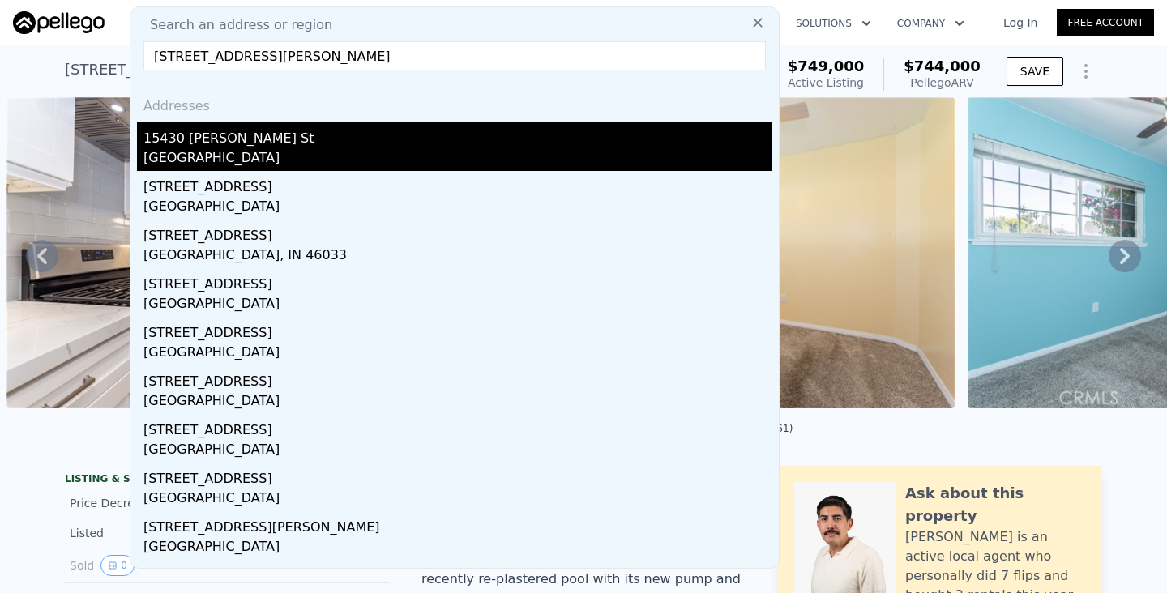
type input "[STREET_ADDRESS][PERSON_NAME]"
click at [385, 131] on div "15430 [PERSON_NAME] St" at bounding box center [457, 135] width 629 height 26
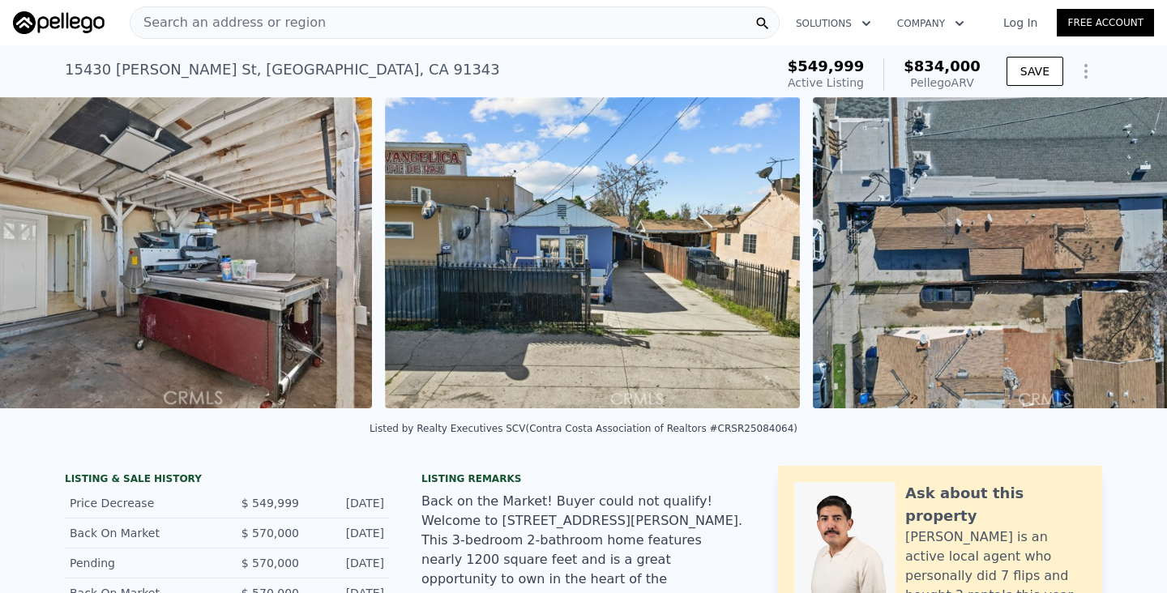
scroll to position [0, 11698]
